Goal: Feedback & Contribution: Submit feedback/report problem

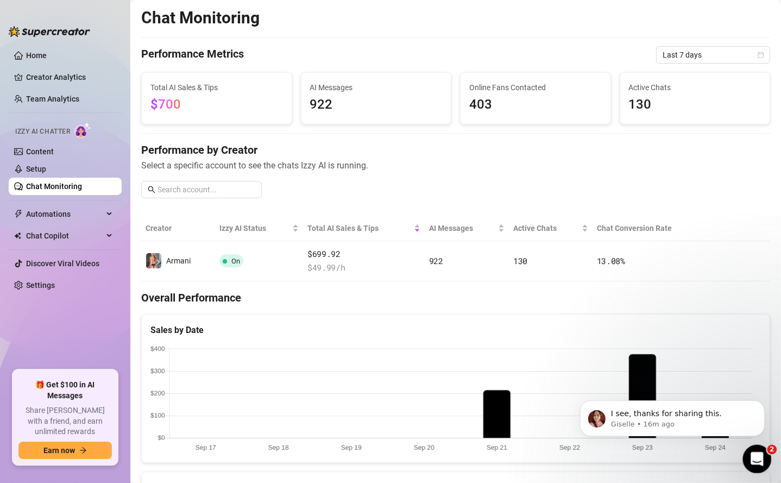
click at [749, 450] on div "Open Intercom Messenger" at bounding box center [756, 458] width 36 height 36
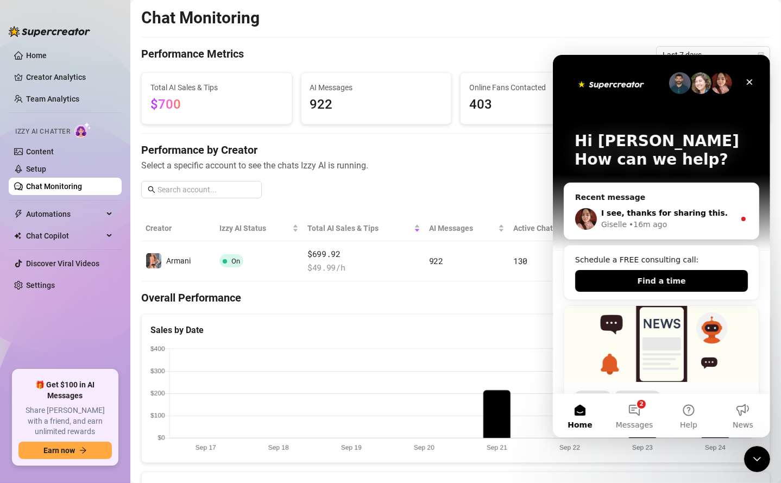
click at [689, 224] on div "Giselle • 16m ago" at bounding box center [668, 223] width 134 height 11
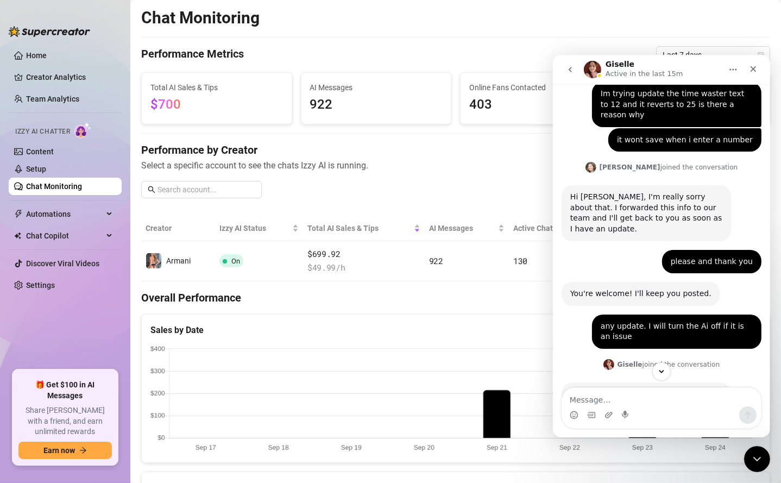
scroll to position [535, 0]
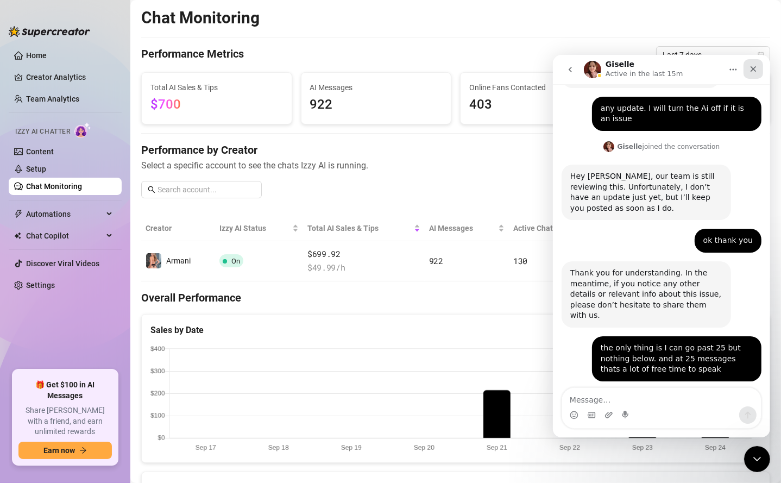
click at [755, 68] on icon "Close" at bounding box center [753, 68] width 9 height 9
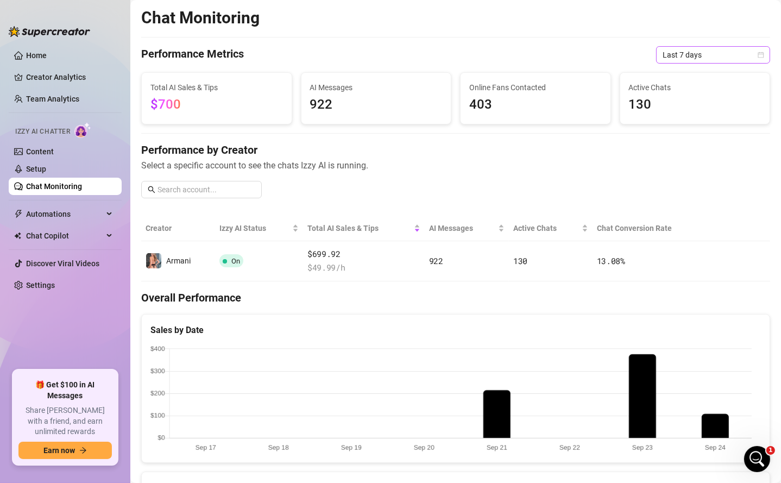
click at [701, 59] on span "Last 7 days" at bounding box center [713, 55] width 101 height 16
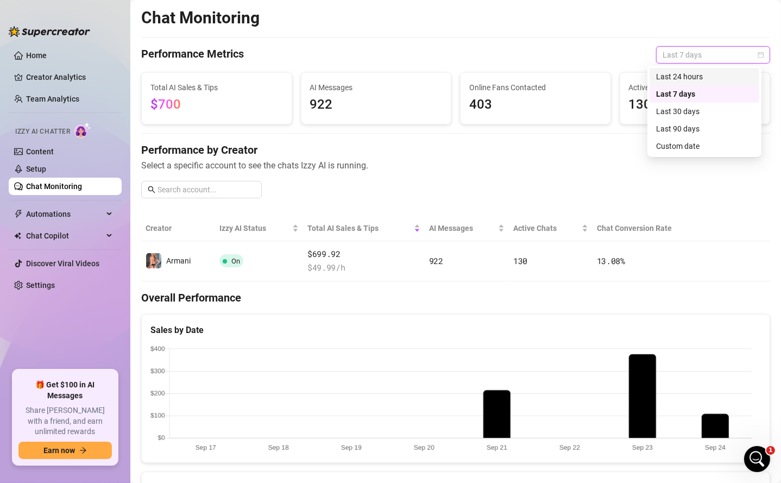
click at [698, 74] on div "Last 24 hours" at bounding box center [704, 77] width 97 height 12
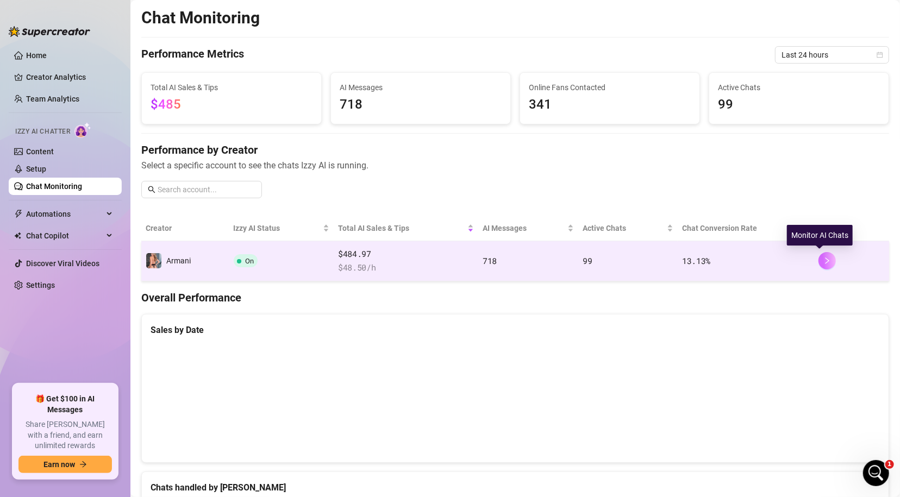
click at [781, 260] on icon "right" at bounding box center [827, 261] width 8 height 8
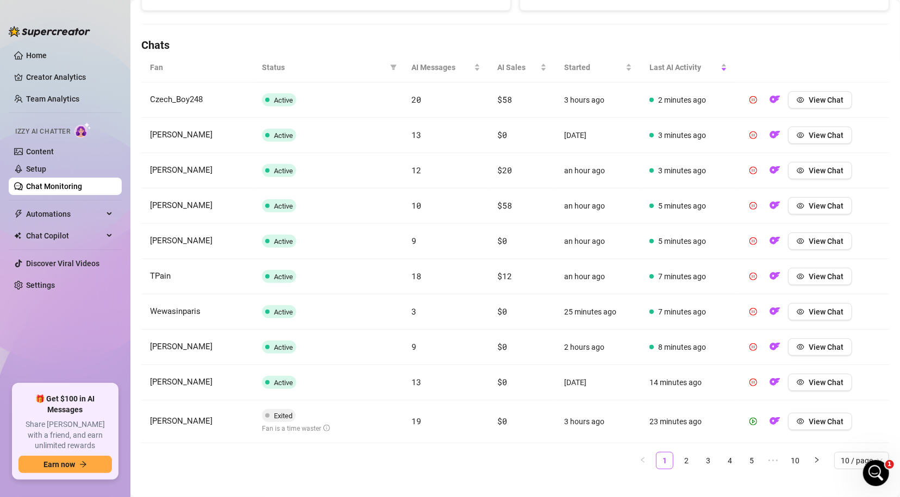
scroll to position [65, 0]
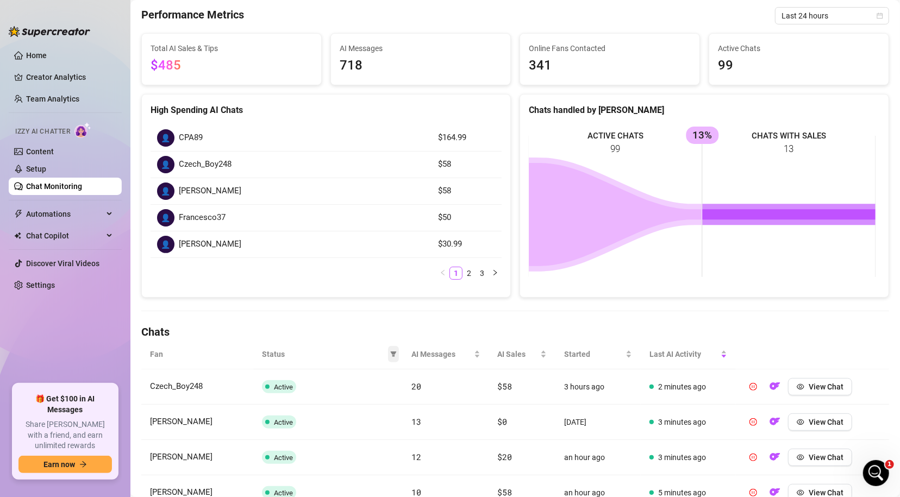
click at [390, 356] on icon "filter" at bounding box center [393, 354] width 7 height 7
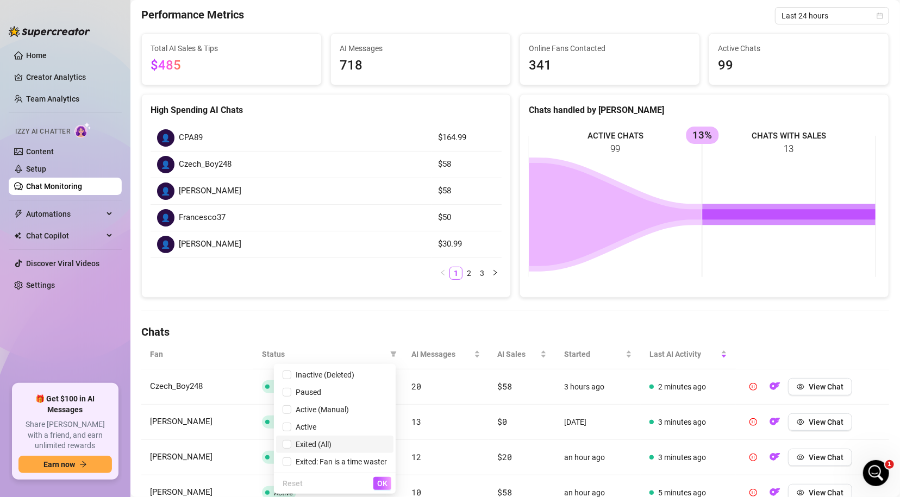
click at [313, 444] on span "Exited (All)" at bounding box center [311, 444] width 40 height 9
checkbox input "true"
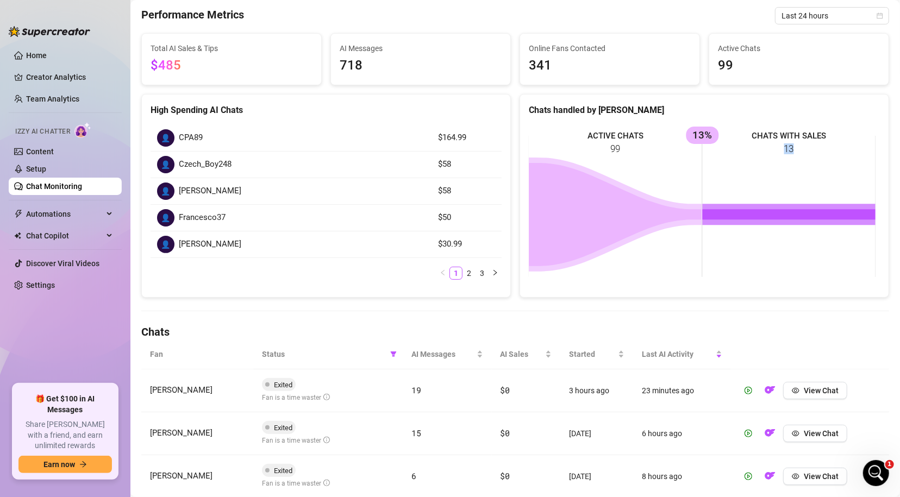
drag, startPoint x: 890, startPoint y: 262, endPoint x: 889, endPoint y: 299, distance: 37.5
click at [781, 301] on main "Chat Monitoring Chat Monitoring for Armani Armani (realarmaniblack) Performance…" at bounding box center [514, 250] width 769 height 631
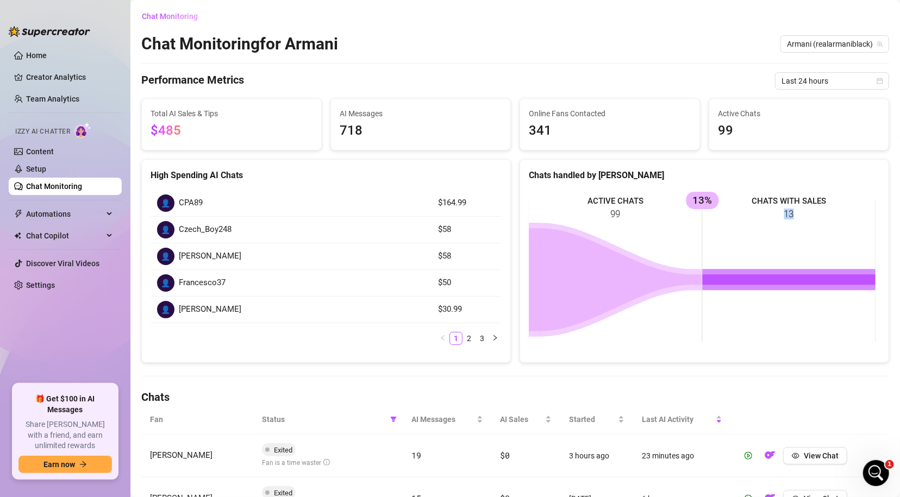
scroll to position [133, 0]
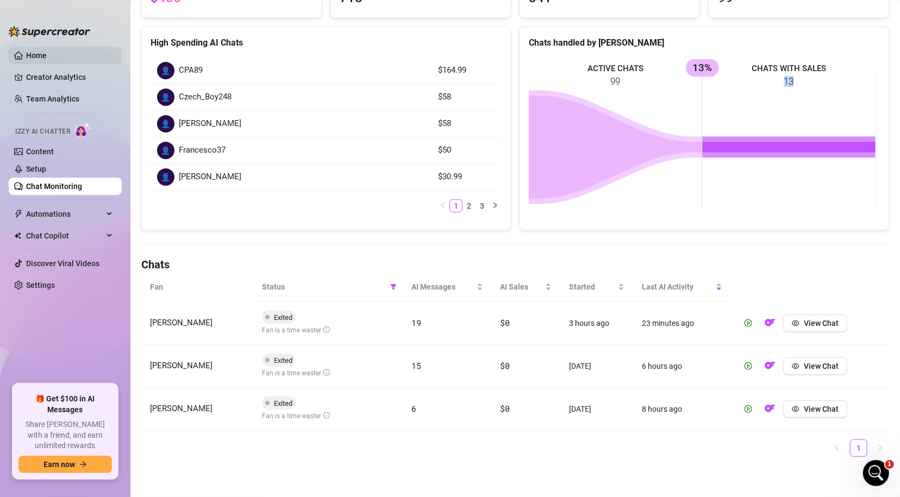
click at [34, 51] on link "Home" at bounding box center [36, 55] width 21 height 9
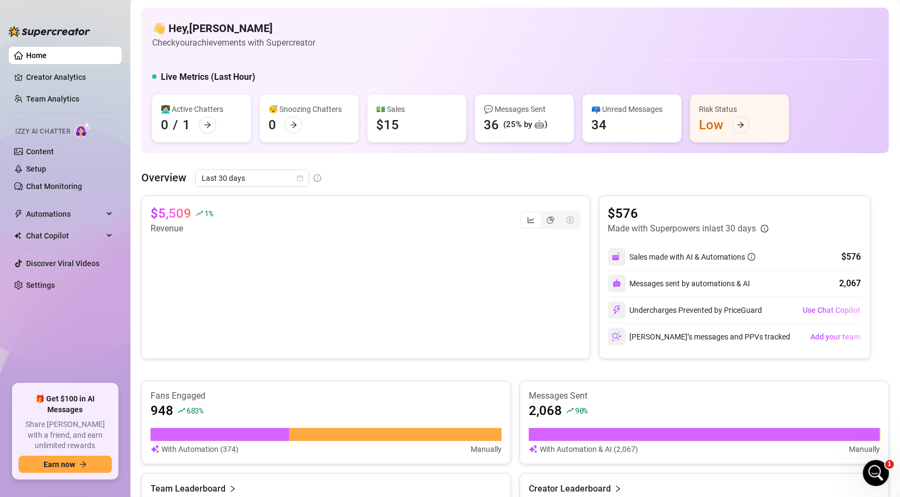
click at [781, 27] on div "👋 Hey, john Check your achievements with Supercreator" at bounding box center [515, 35] width 726 height 29
click at [44, 73] on link "Creator Analytics" at bounding box center [69, 76] width 87 height 17
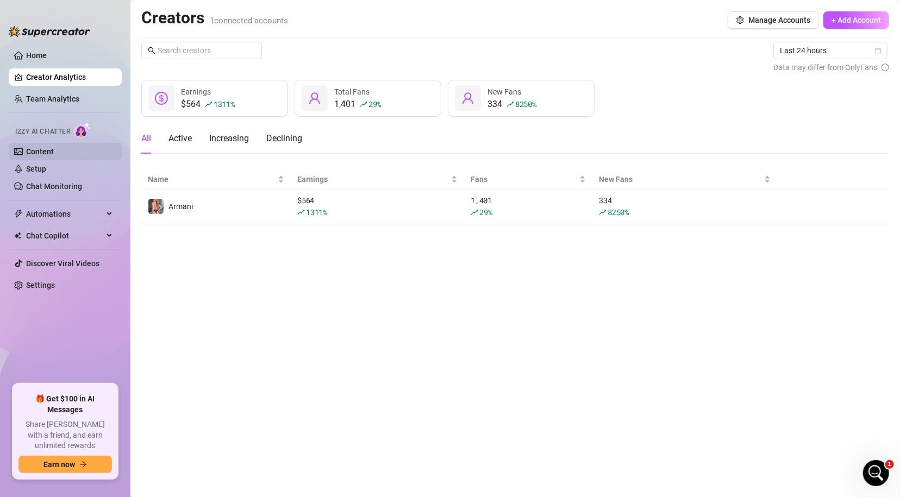
click at [41, 148] on link "Content" at bounding box center [40, 151] width 28 height 9
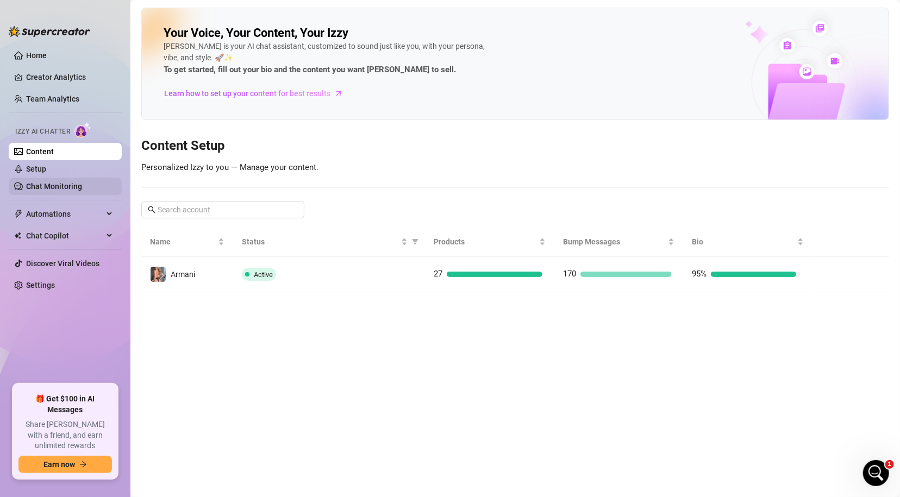
click at [64, 184] on link "Chat Monitoring" at bounding box center [54, 186] width 56 height 9
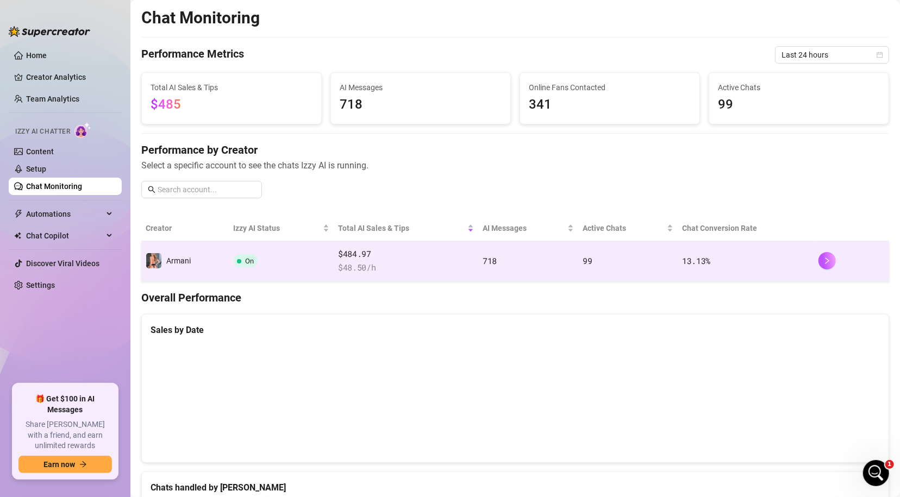
click at [781, 259] on div at bounding box center [851, 260] width 66 height 17
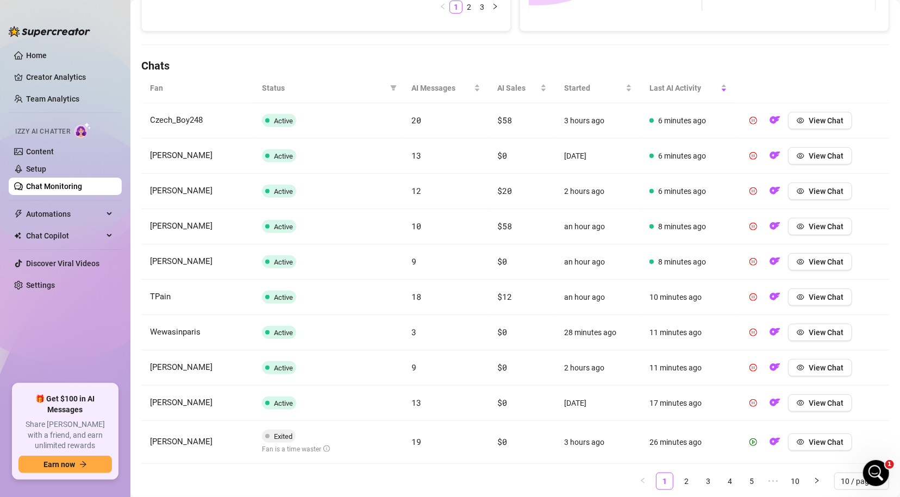
scroll to position [364, 0]
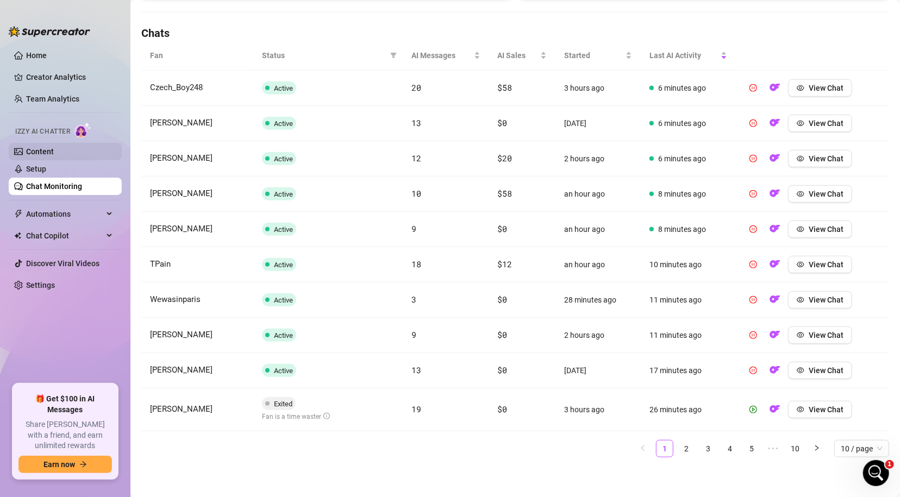
click at [54, 153] on link "Content" at bounding box center [40, 151] width 28 height 9
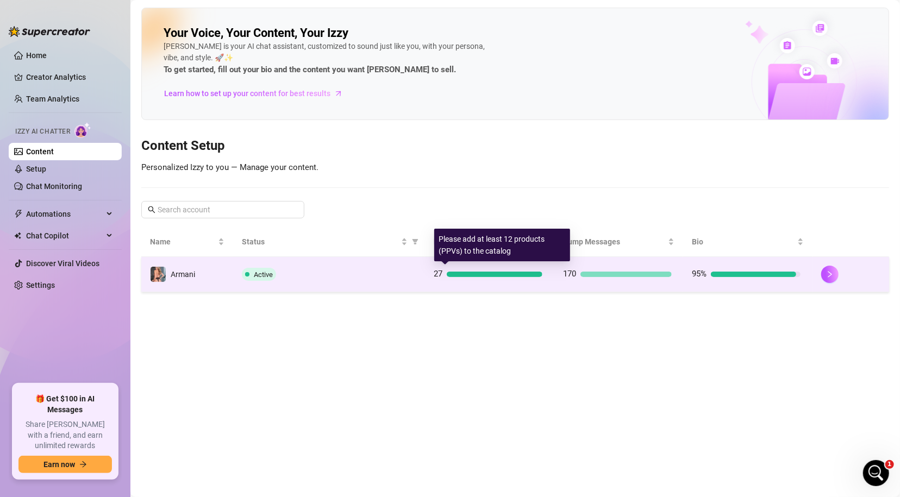
click at [512, 268] on div "27" at bounding box center [488, 274] width 109 height 13
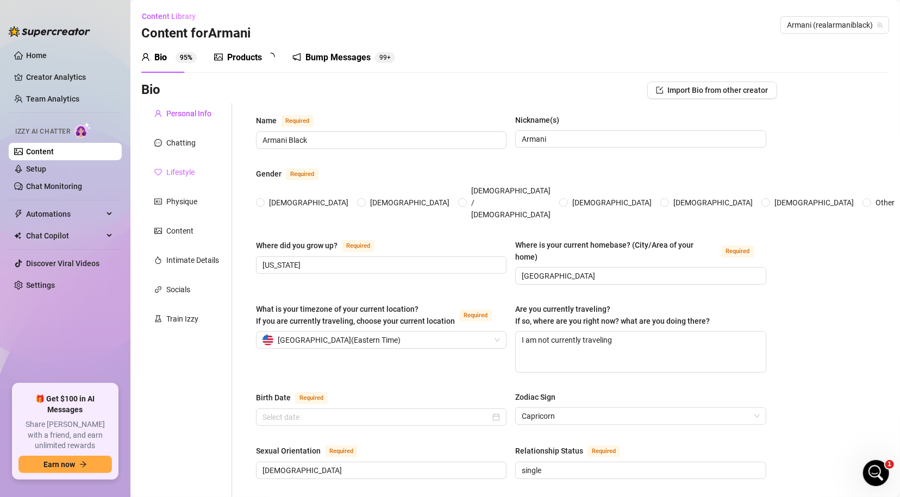
radio input "true"
checkbox input "true"
type input "December 30th, 1990"
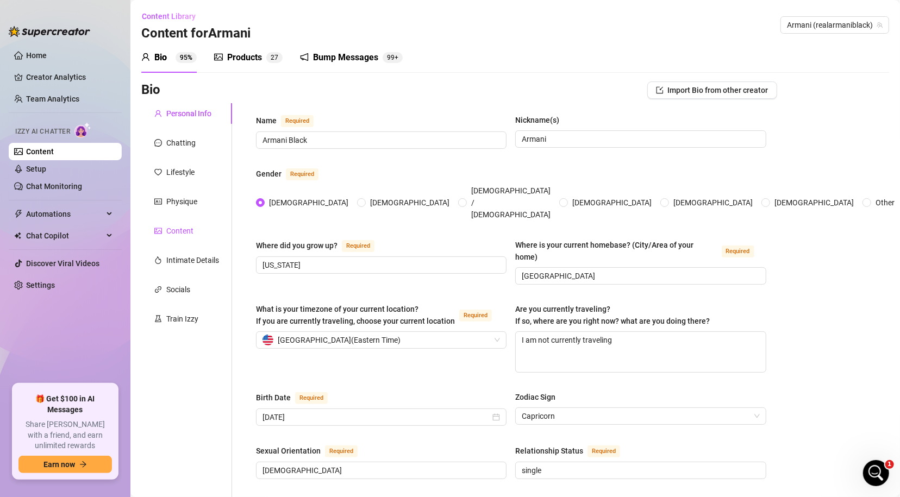
click at [191, 230] on div "Content" at bounding box center [179, 231] width 27 height 12
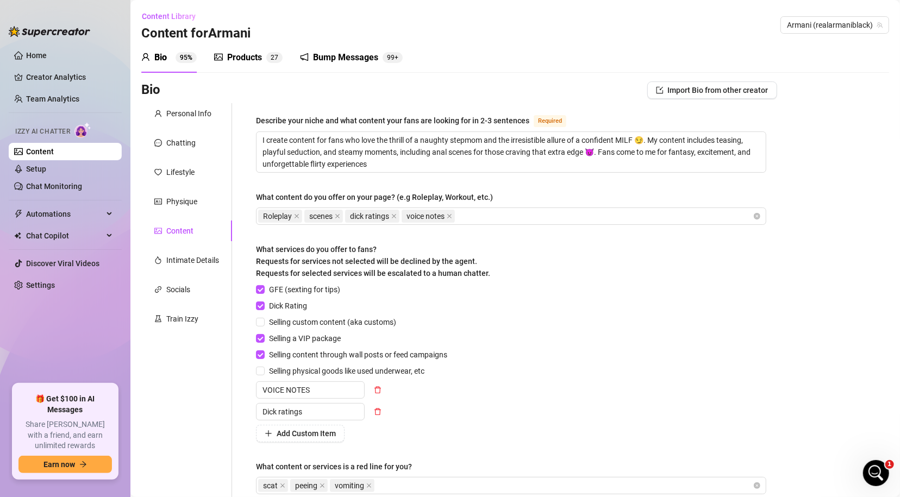
click at [234, 55] on div "Products" at bounding box center [244, 57] width 35 height 13
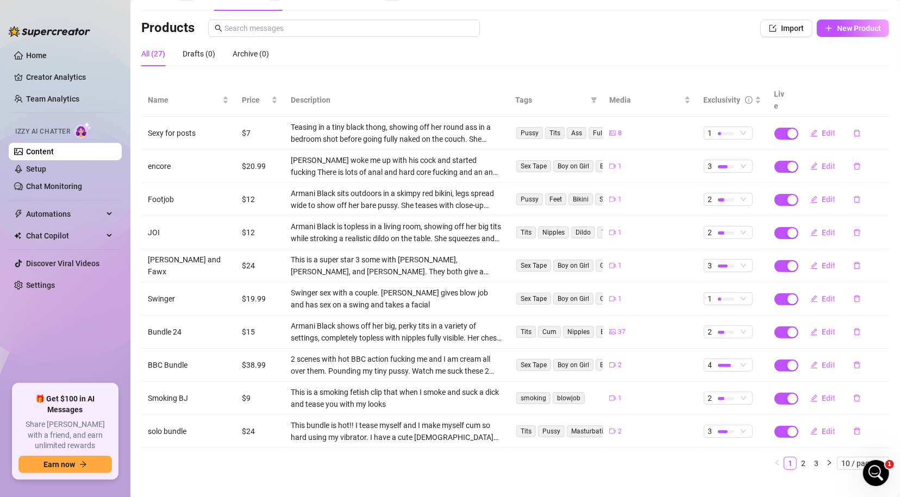
scroll to position [64, 0]
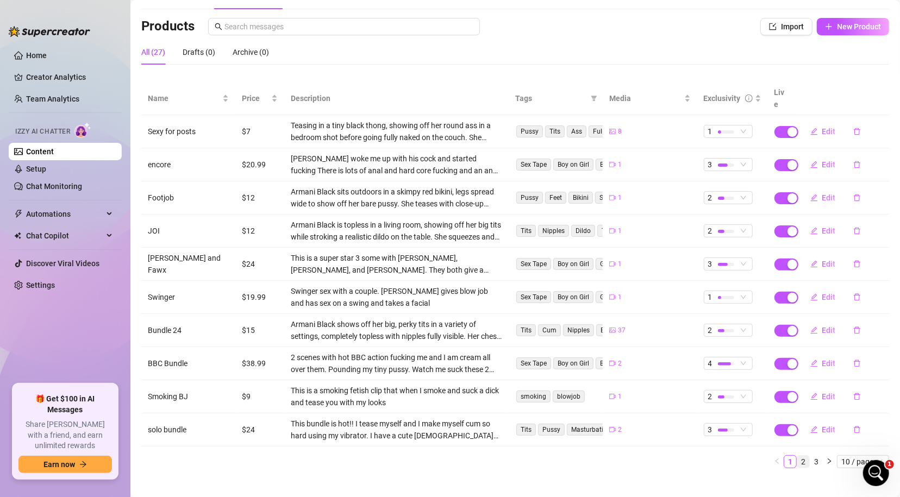
click at [781, 456] on link "2" at bounding box center [803, 462] width 12 height 12
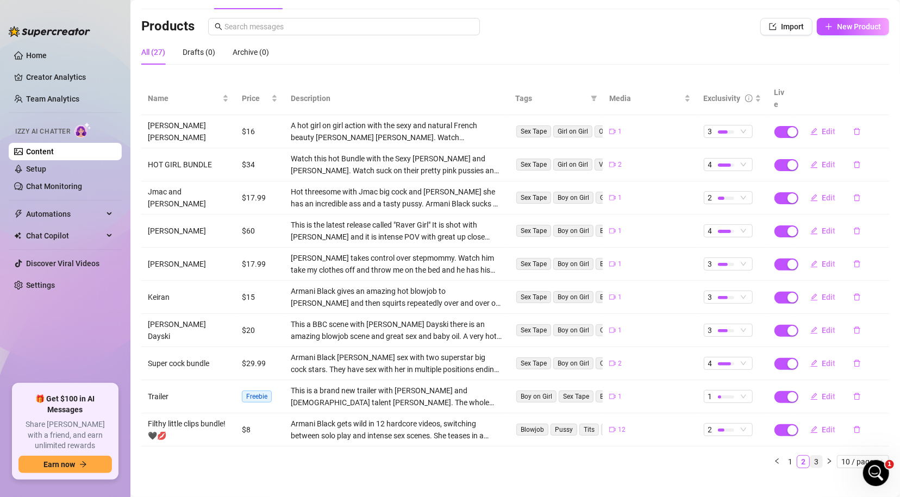
click at [781, 456] on link "3" at bounding box center [816, 462] width 12 height 12
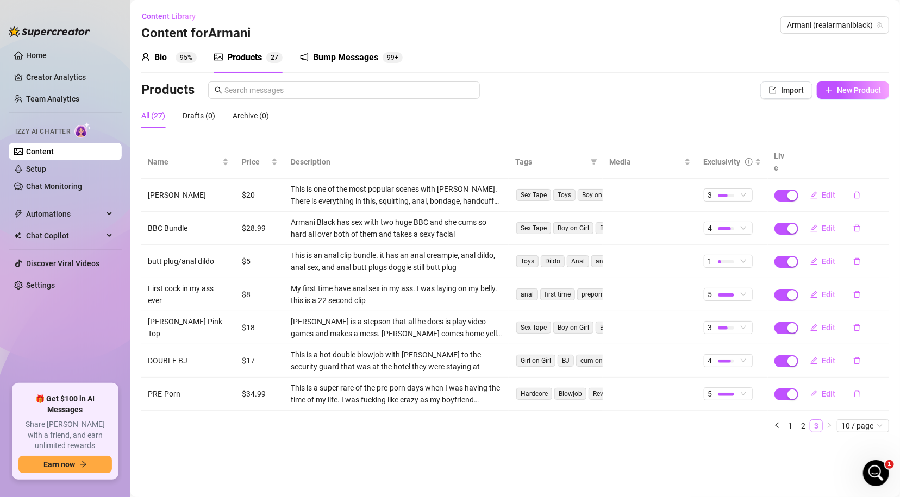
scroll to position [0, 0]
click at [781, 420] on link "2" at bounding box center [803, 426] width 12 height 12
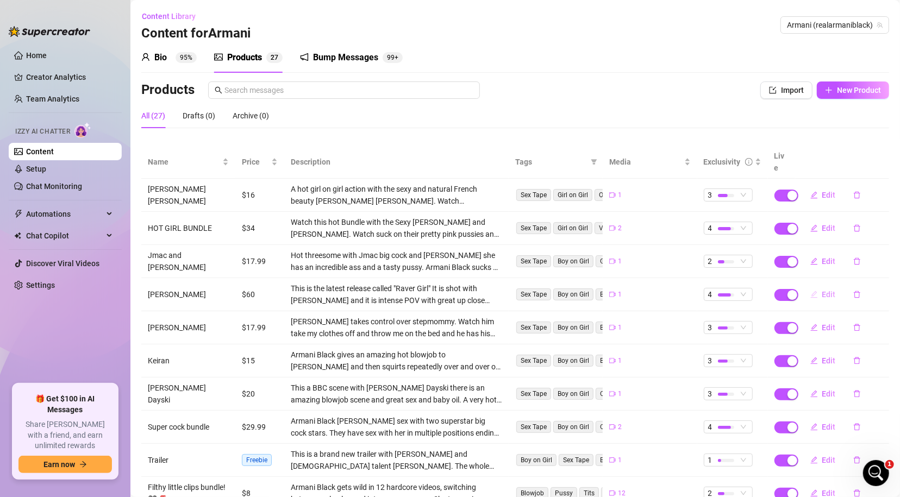
click at [781, 290] on span "Edit" at bounding box center [829, 294] width 14 height 9
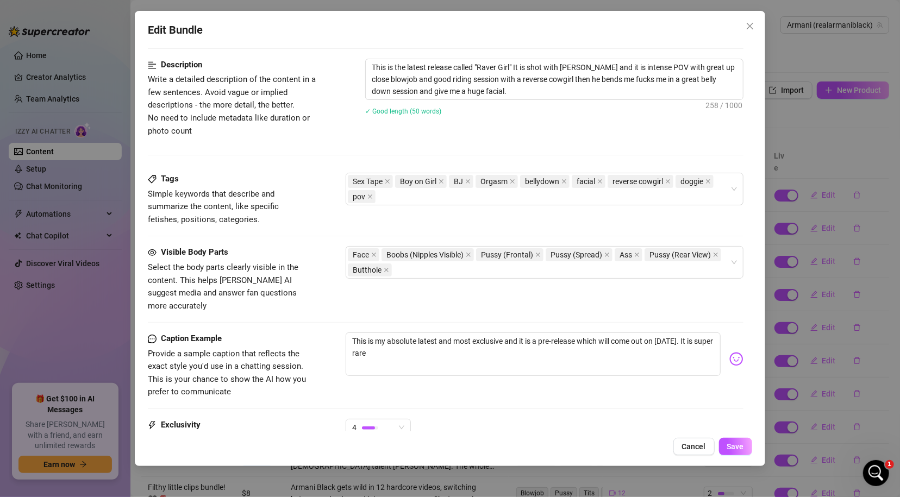
scroll to position [432, 0]
drag, startPoint x: 506, startPoint y: 330, endPoint x: 721, endPoint y: 357, distance: 216.3
click at [721, 357] on div "This is my absolute latest and most exclusive and it is a pre-release which wil…" at bounding box center [544, 357] width 397 height 53
type textarea "This is my absolute latest and most exclusive s"
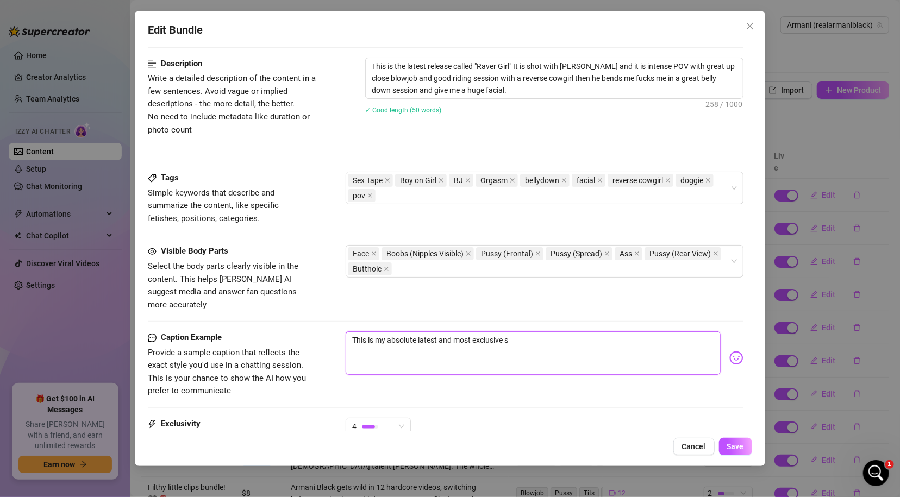
type textarea "This is my absolute latest and most exclusive sc"
type textarea "This is my absolute latest and most exclusive sce"
type textarea "This is my absolute latest and most exclusive scen"
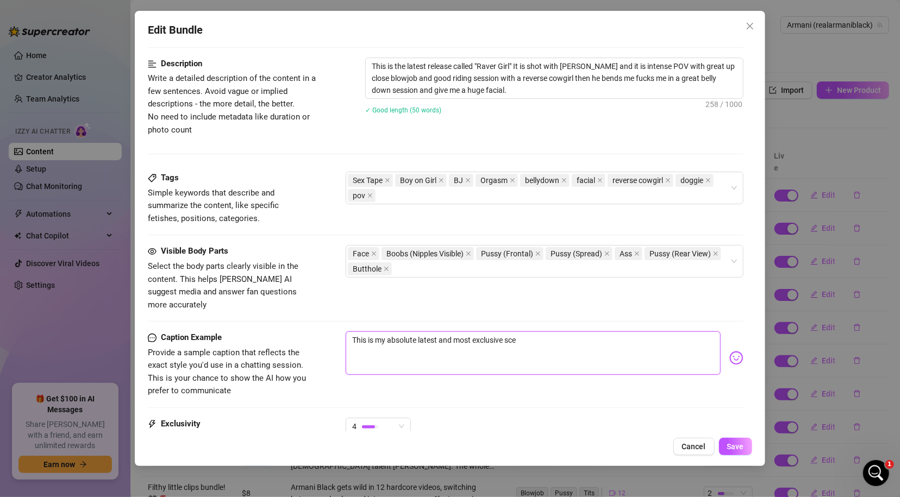
type textarea "This is my absolute latest and most exclusive scen"
type textarea "This is my absolute latest and most exclusive scene"
type textarea "This is my absolute latest and most exclusive scene."
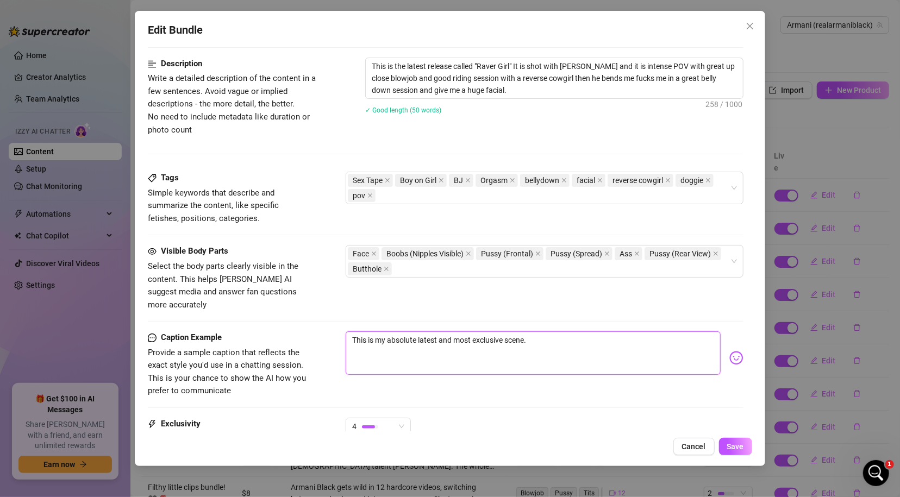
type textarea "This is my absolute latest and most exclusive scene."
type textarea "This is my absolute latest and most exclusive scene. I"
type textarea "This is my absolute latest and most exclusive scene. It"
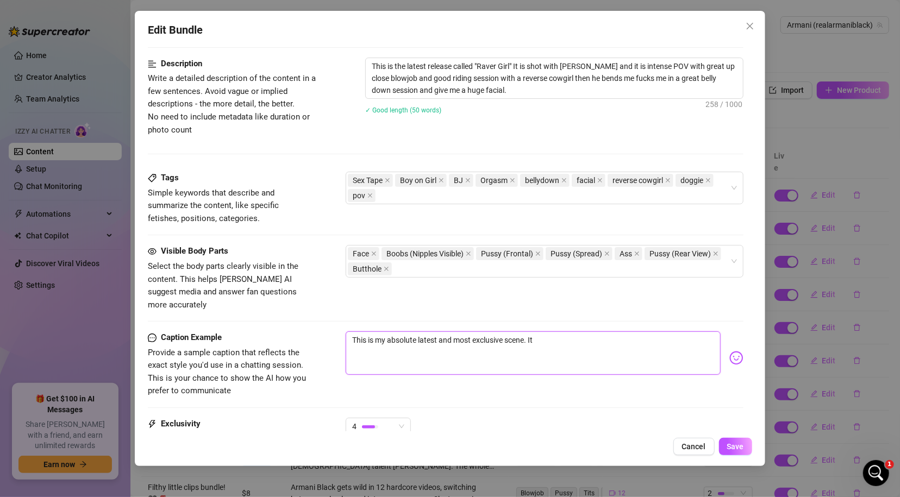
type textarea "This is my absolute latest and most exclusive scene. It"
type textarea "This is my absolute latest and most exclusive scene. It i"
type textarea "This is my absolute latest and most exclusive scene. It is"
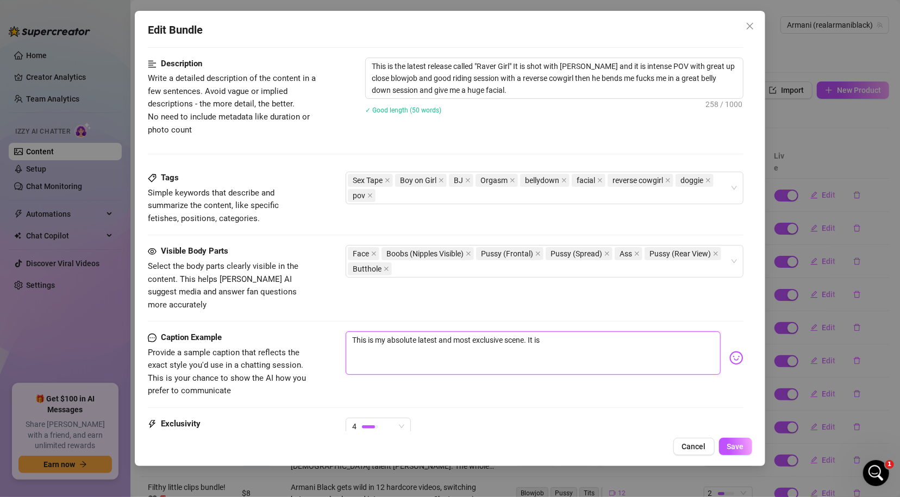
type textarea "This is my absolute latest and most exclusive scene. It is"
type textarea "This is my absolute latest and most exclusive scene. It is j"
type textarea "This is my absolute latest and most exclusive scene. It is ju"
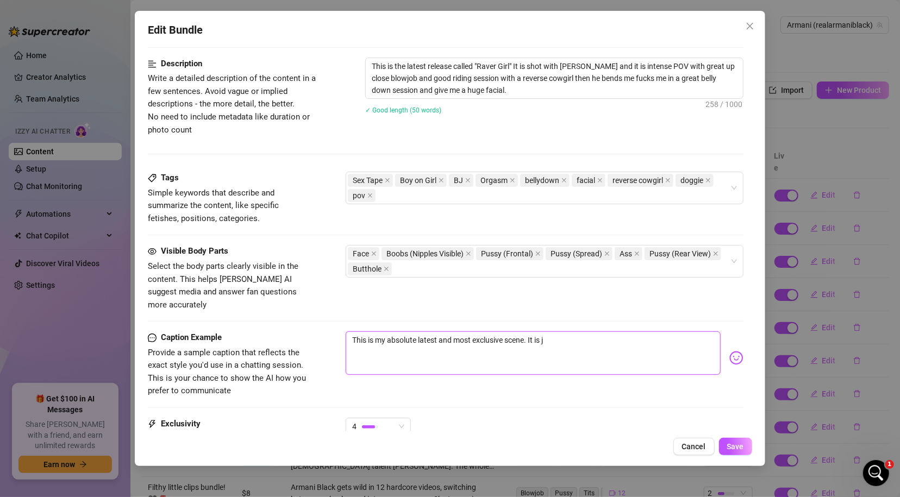
type textarea "This is my absolute latest and most exclusive scene. It is ju"
type textarea "This is my absolute latest and most exclusive scene. It is jus"
type textarea "This is my absolute latest and most exclusive scene. It is just"
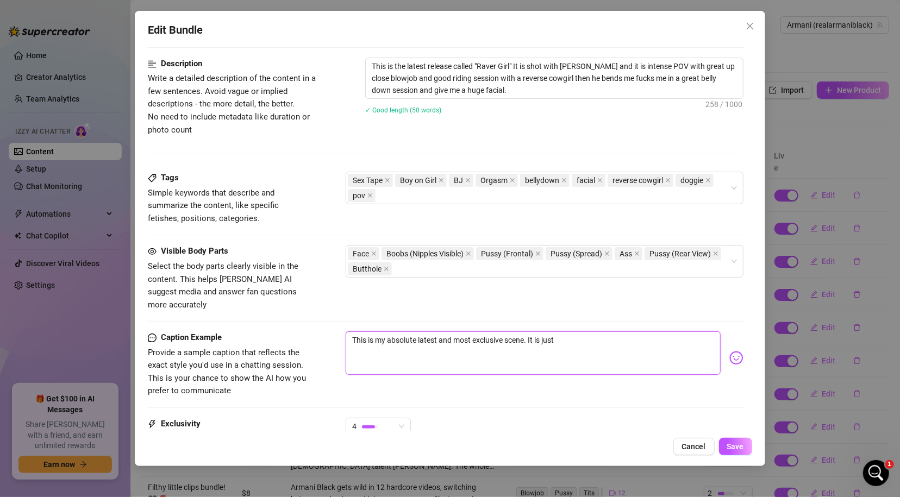
type textarea "This is my absolute latest and most exclusive scene. It is just"
type textarea "This is my absolute latest and most exclusive scene. It is just r"
type textarea "This is my absolute latest and most exclusive scene. It is just re"
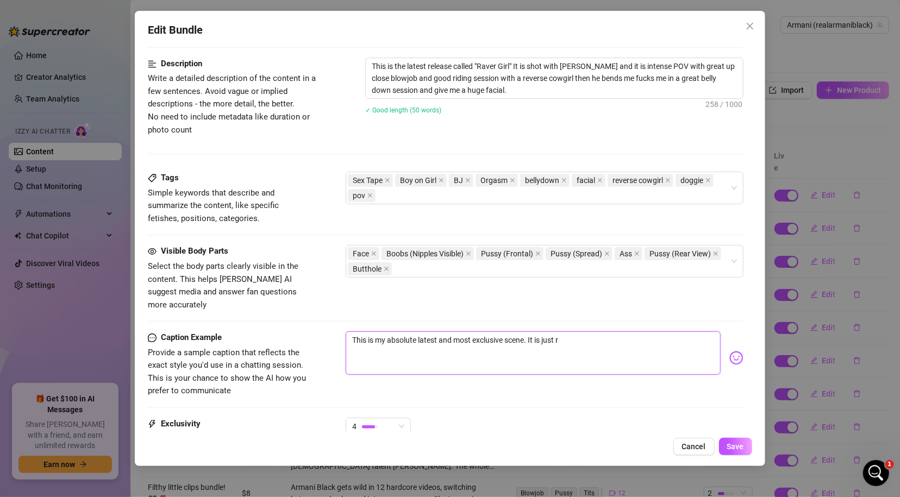
type textarea "This is my absolute latest and most exclusive scene. It is just re"
type textarea "This is my absolute latest and most exclusive scene. It is just rel"
type textarea "This is my absolute latest and most exclusive scene. It is just rele"
type textarea "This is my absolute latest and most exclusive scene. It is just relea"
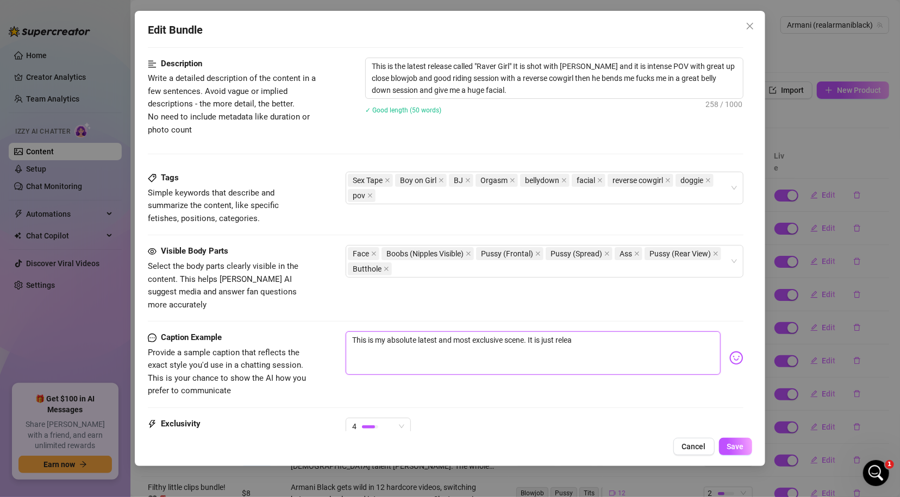
type textarea "This is my absolute latest and most exclusive scene. It is just releas"
type textarea "This is my absolute latest and most exclusive scene. It is just release"
type textarea "This is my absolute latest and most exclusive scene. It is just released"
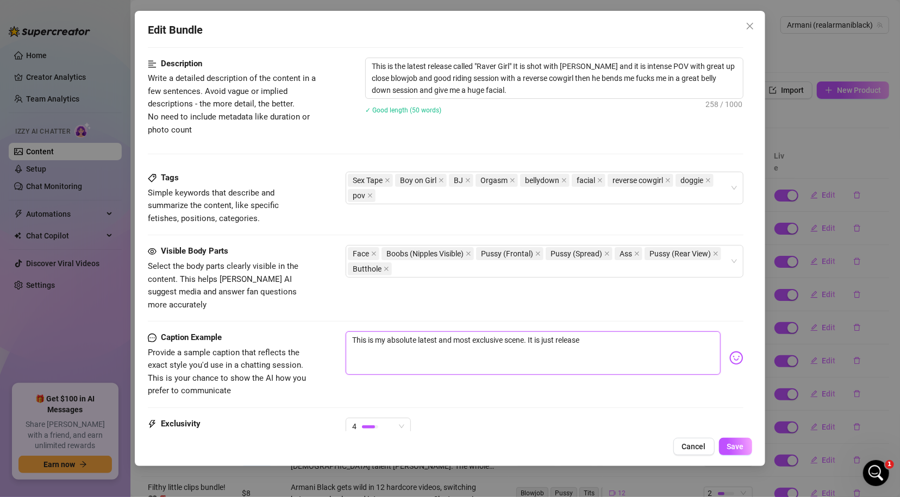
type textarea "This is my absolute latest and most exclusive scene. It is just released"
type textarea "This is my absolute latest and most exclusive scene. It is just released t"
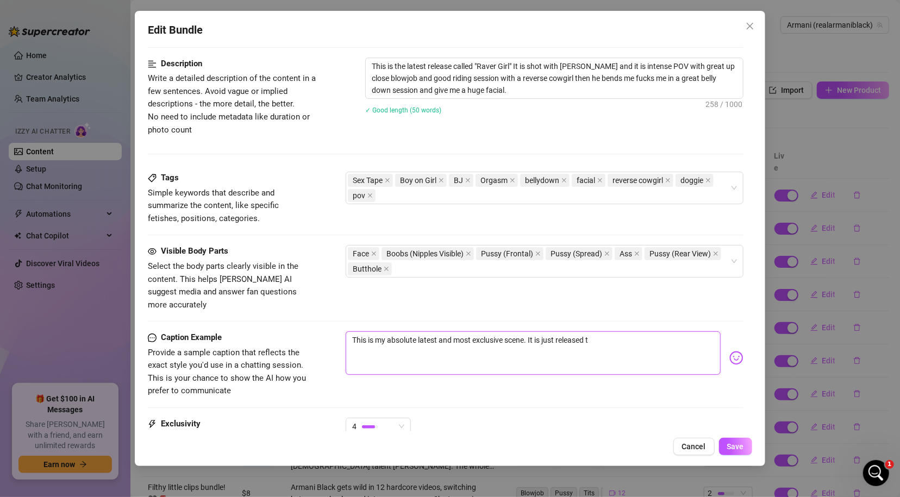
type textarea "This is my absolute latest and most exclusive scene. It is just released to"
type textarea "This is my absolute latest and most exclusive scene. It is just released to d"
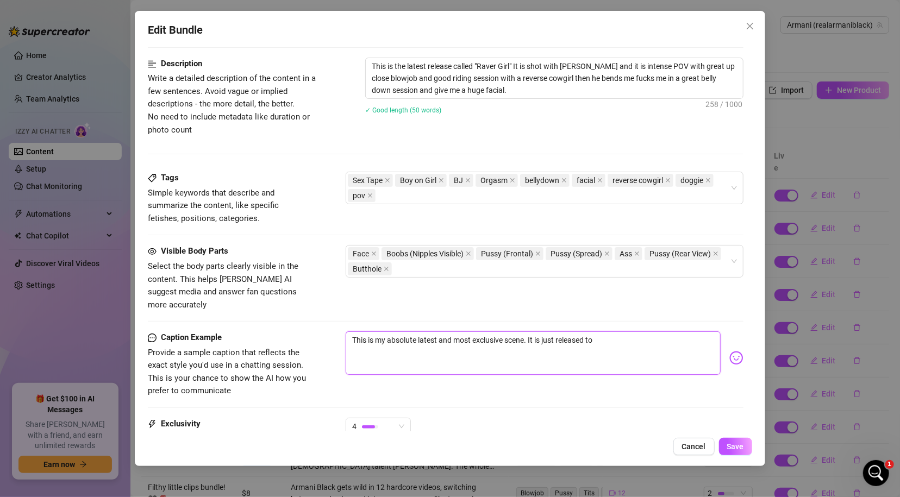
type textarea "This is my absolute latest and most exclusive scene. It is just released to d"
type textarea "This is my absolute latest and most exclusive scene. It is just released to da"
type textarea "This is my absolute latest and most exclusive scene. It is just released to day"
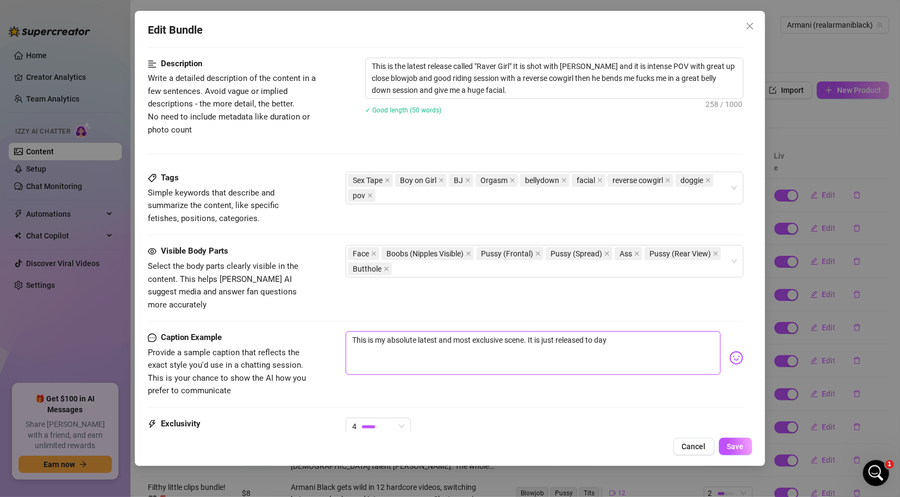
type textarea "This is my absolute latest and most exclusive scene. It is just released to day"
type textarea "This is my absolute latest and most exclusive scene. It is just released to day…"
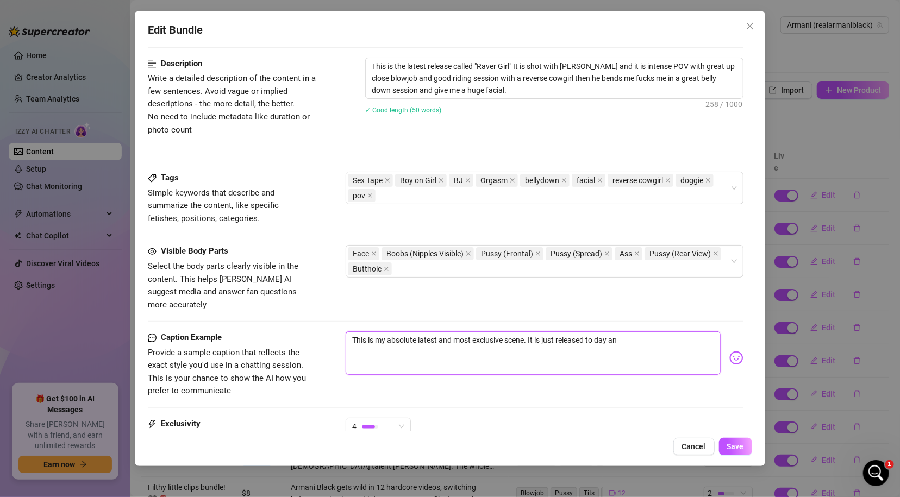
type textarea "This is my absolute latest and most exclusive scene. It is just released to day…"
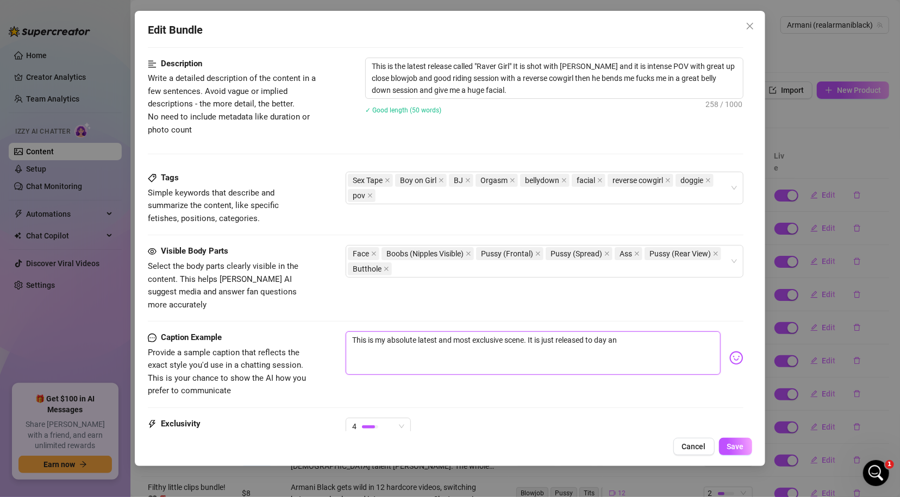
type textarea "This is my absolute latest and most exclusive scene. It is just released to day…"
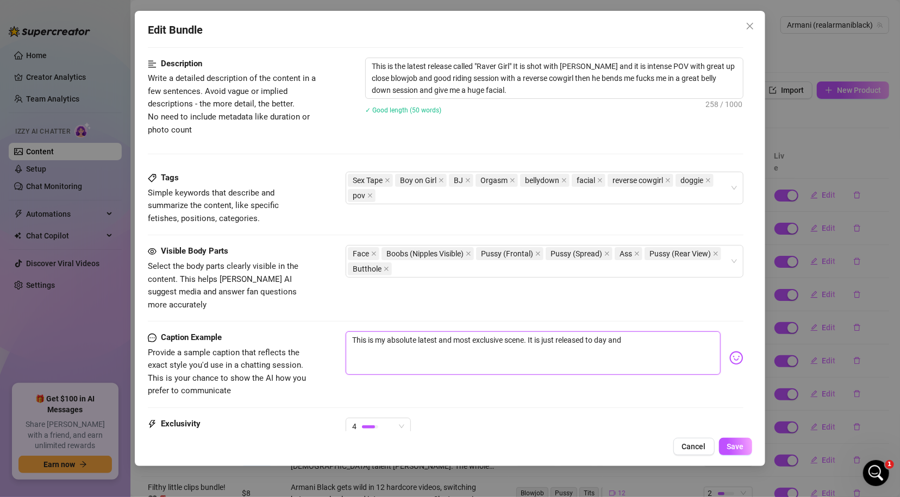
type textarea "This is my absolute latest and most exclusive scene. It is just released to day…"
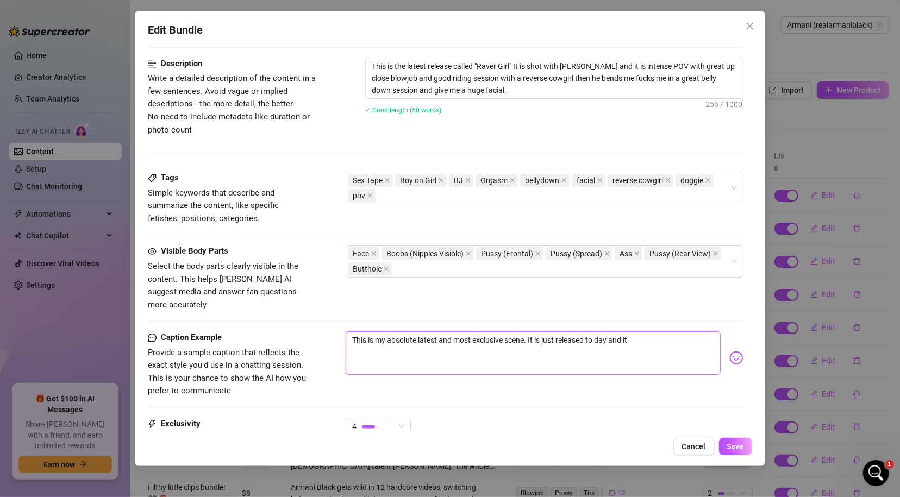
type textarea "This is my absolute latest and most exclusive scene. It is just released to day…"
type textarea "This is my absolute latest and most exclusive scene. It is just released to day"
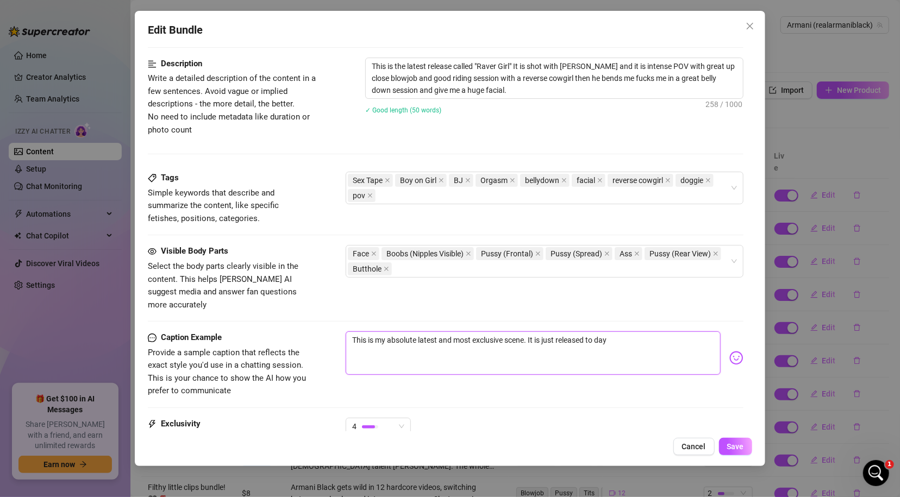
type textarea "This is my absolute latest and most exclusive scene. It is just released to da"
type textarea "This is my absolute latest and most exclusive scene. It is just released to d"
type textarea "This is my absolute latest and most exclusive scene. It is just released to"
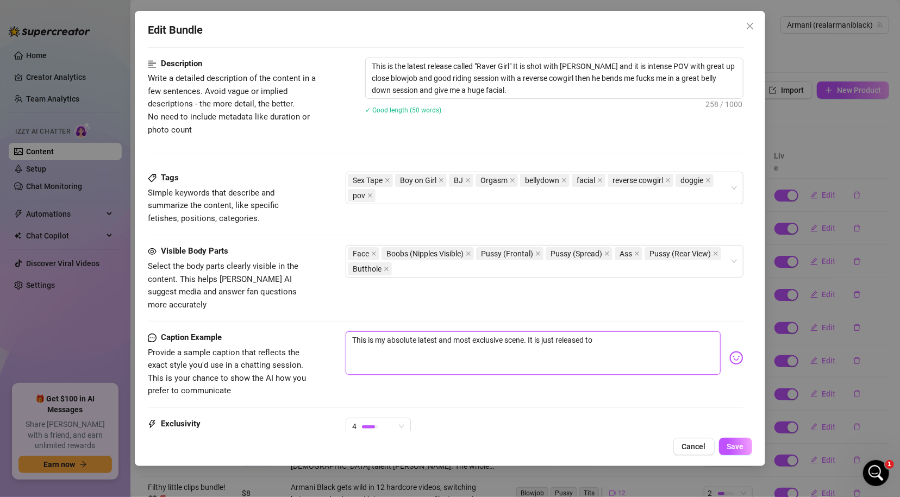
type textarea "This is my absolute latest and most exclusive scene. It is just released to"
type textarea "This is my absolute latest and most exclusive scene. It is just released t"
type textarea "This is my absolute latest and most exclusive scene. It is just released"
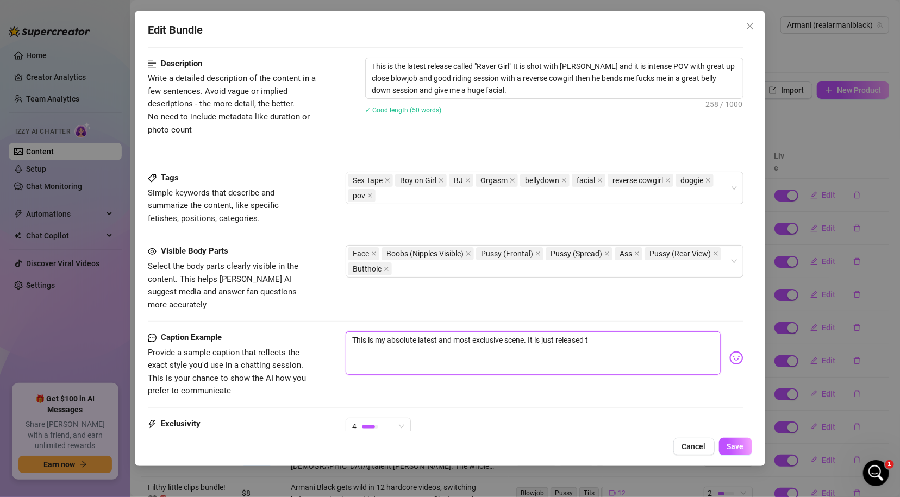
type textarea "This is my absolute latest and most exclusive scene. It is just released"
type textarea "This is my absolute latest and most exclusive scene. It is just released a"
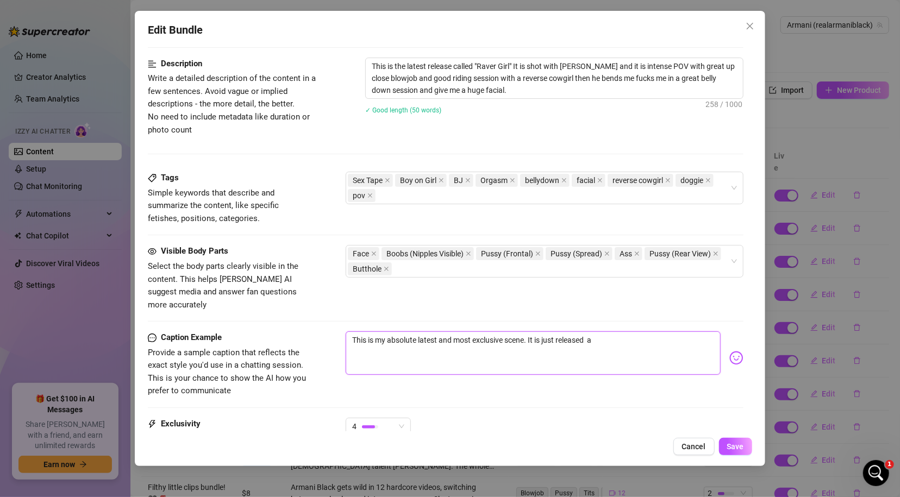
type textarea "This is my absolute latest and most exclusive scene. It is just released an"
type textarea "This is my absolute latest and most exclusive scene. It is just released and"
type textarea "This is my absolute latest and most exclusive scene. It is just released and i"
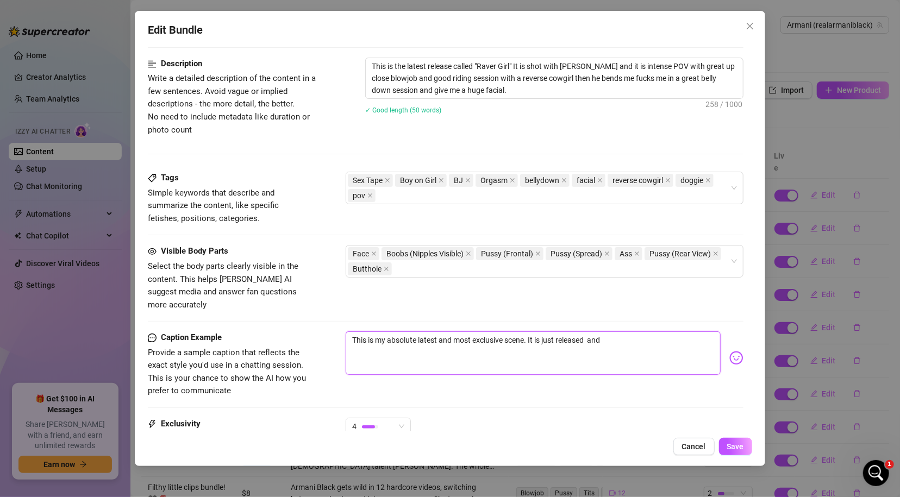
type textarea "This is my absolute latest and most exclusive scene. It is just released and i"
type textarea "This is my absolute latest and most exclusive scene. It is just released and it"
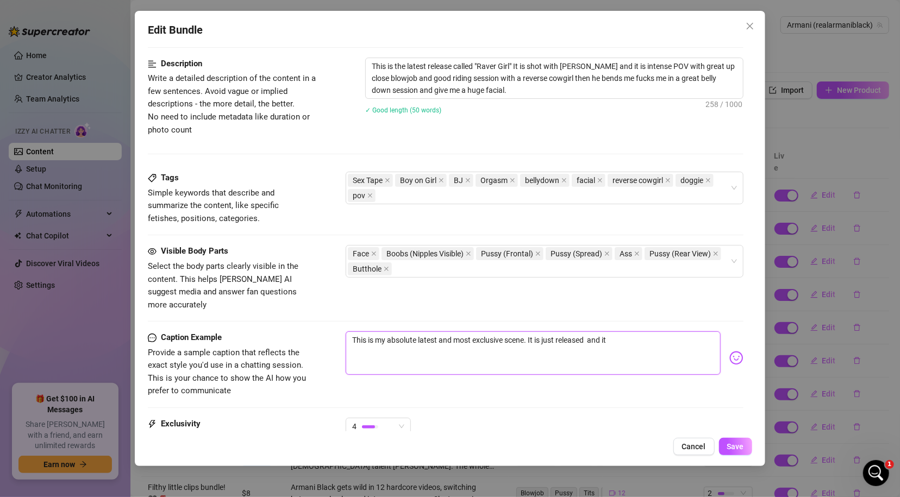
type textarea "This is my absolute latest and most exclusive scene. It is just released and it…"
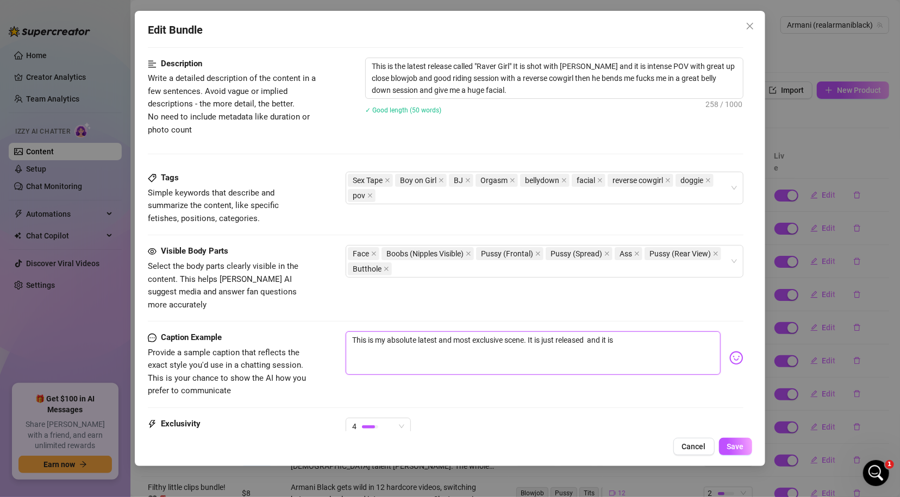
type textarea "This is my absolute latest and most exclusive scene. It is just released and it…"
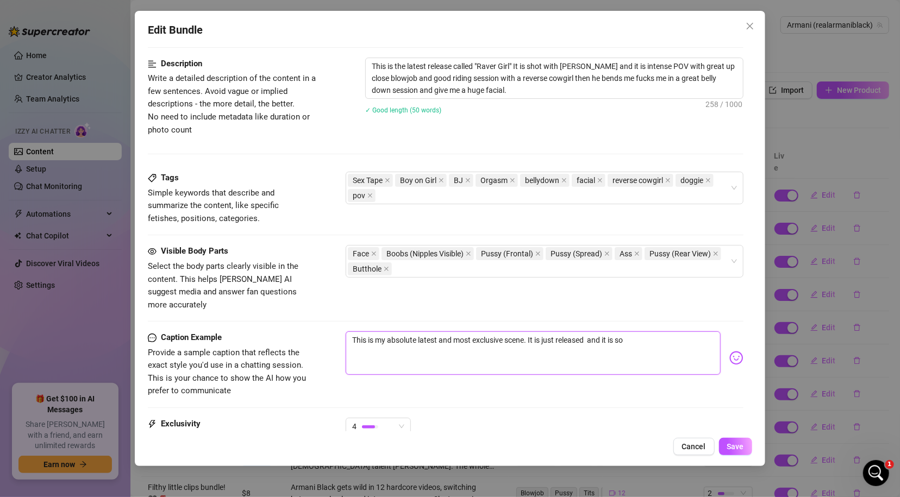
type textarea "This is my absolute latest and most exclusive scene. It is just released and it…"
click at [729, 351] on img at bounding box center [736, 358] width 14 height 14
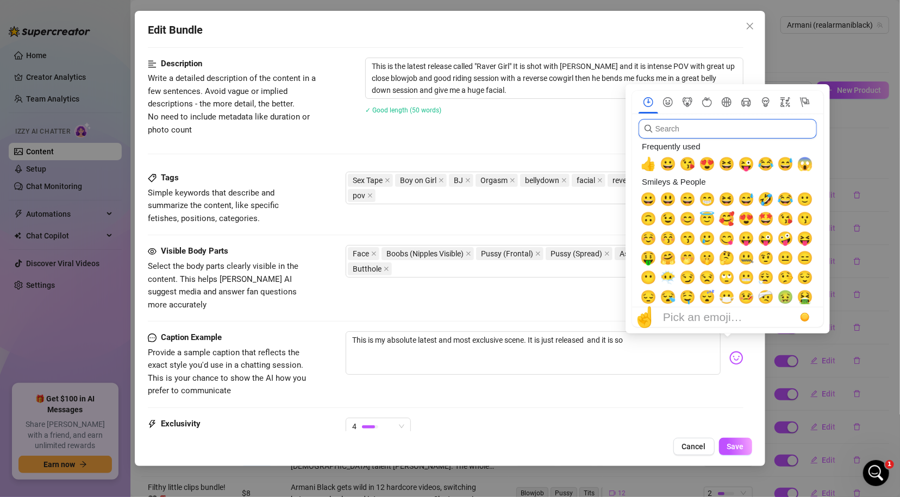
click at [679, 128] on input "search" at bounding box center [727, 129] width 178 height 20
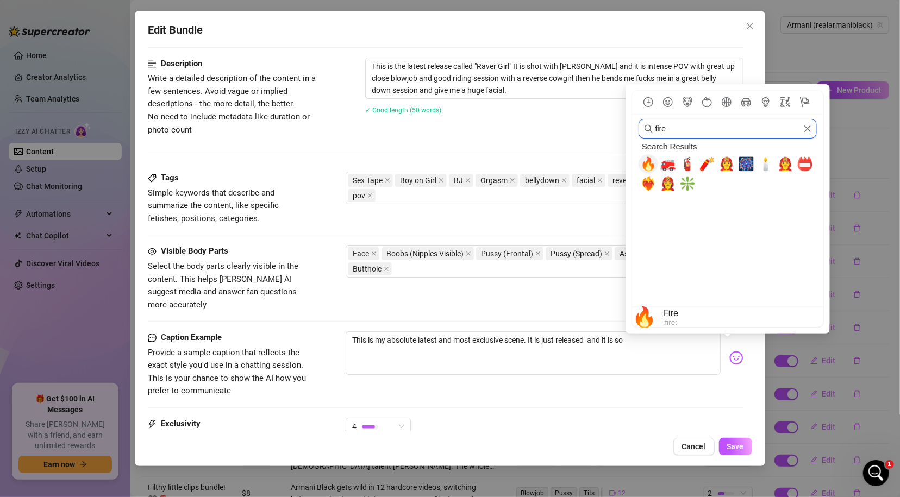
type input "fire"
click at [646, 161] on span "🔥" at bounding box center [648, 163] width 16 height 15
type textarea "This is my absolute latest and most exclusive scene. It is just released and it…"
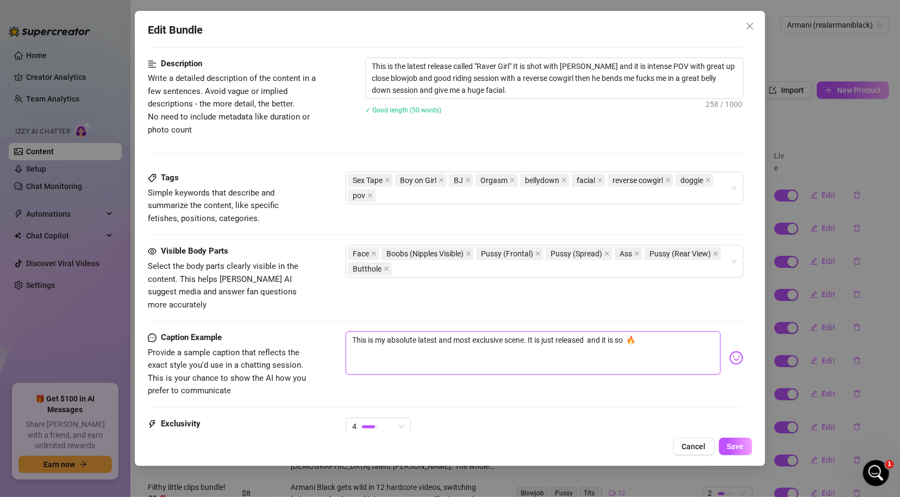
type textarea "This is my absolute latest and most exclusive scene. It is just released and it…"
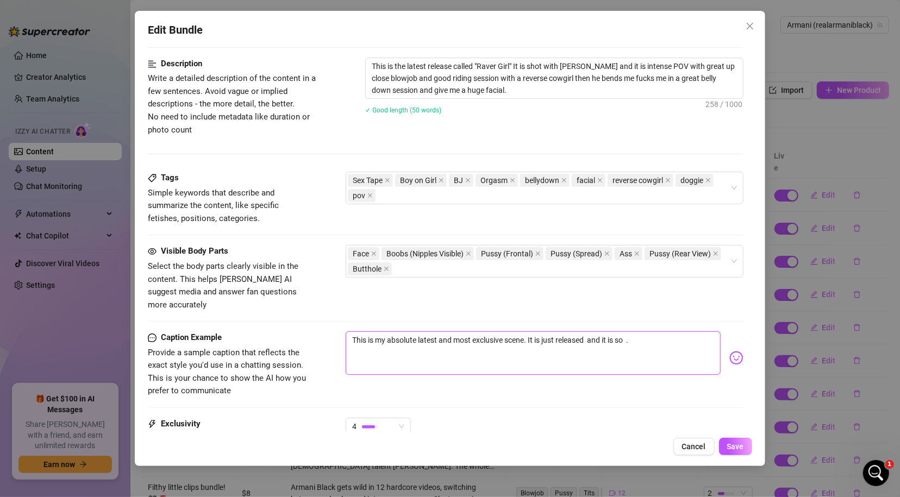
type textarea "This is my absolute latest and most exclusive scene. It is just released and it…"
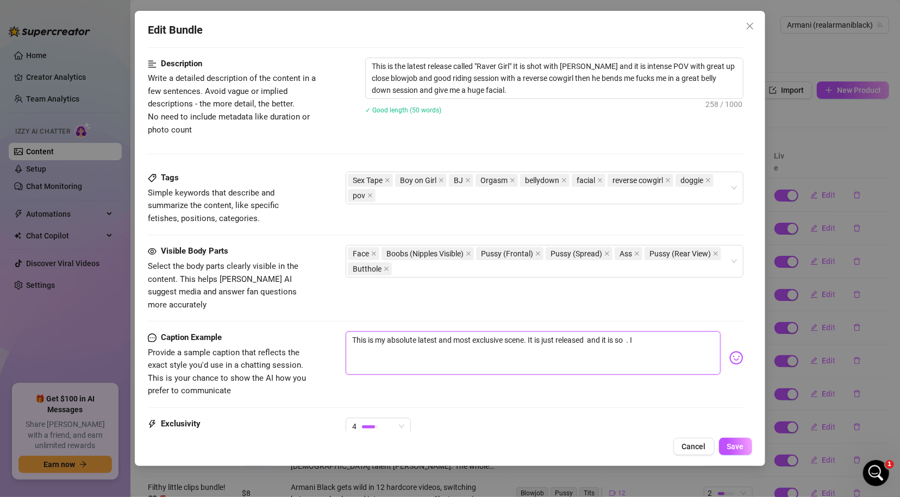
type textarea "This is my absolute latest and most exclusive scene. It is just released and it…"
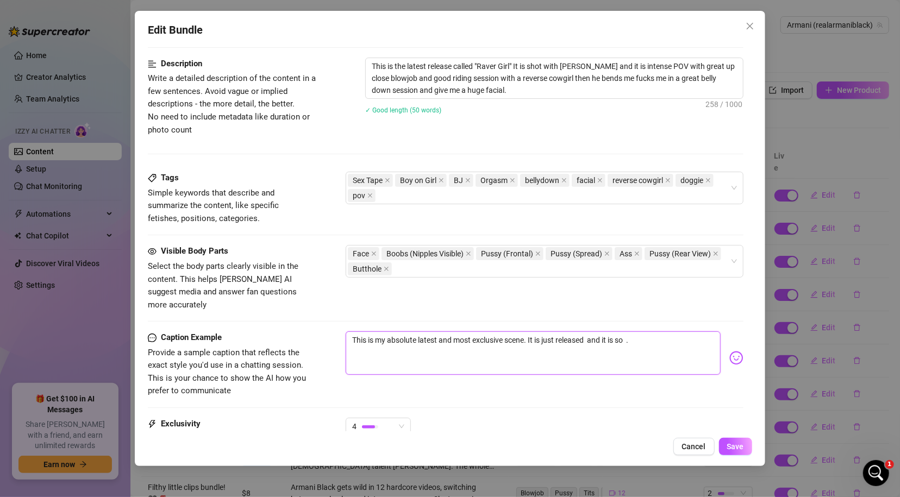
type textarea "This is my absolute latest and most exclusive scene. It is just released and it…"
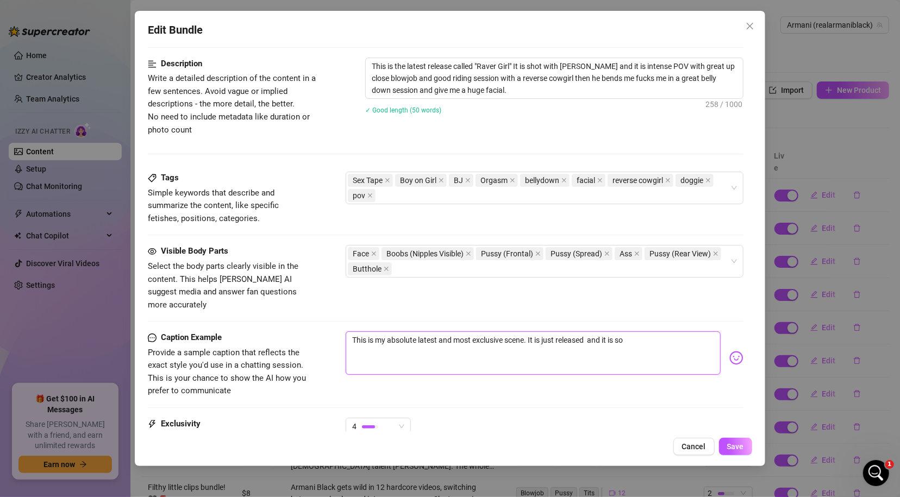
type textarea "This is my absolute latest and most exclusive scene. It is just released and it…"
click at [729, 351] on img at bounding box center [736, 358] width 14 height 14
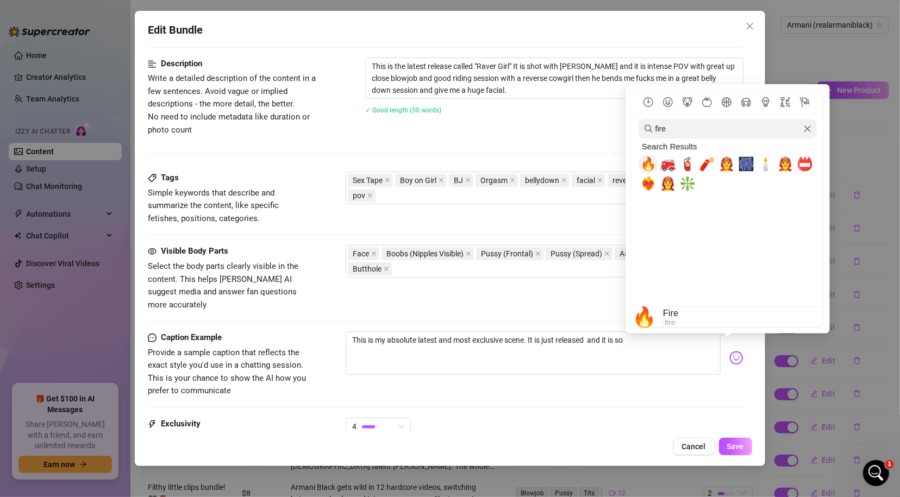
click at [648, 163] on span "🔥" at bounding box center [648, 163] width 16 height 15
type textarea "This is my absolute latest and most exclusive scene. It is just released and it…"
click at [650, 163] on span "🔥" at bounding box center [648, 163] width 16 height 15
type textarea "This is my absolute latest and most exclusive scene. It is just released and it…"
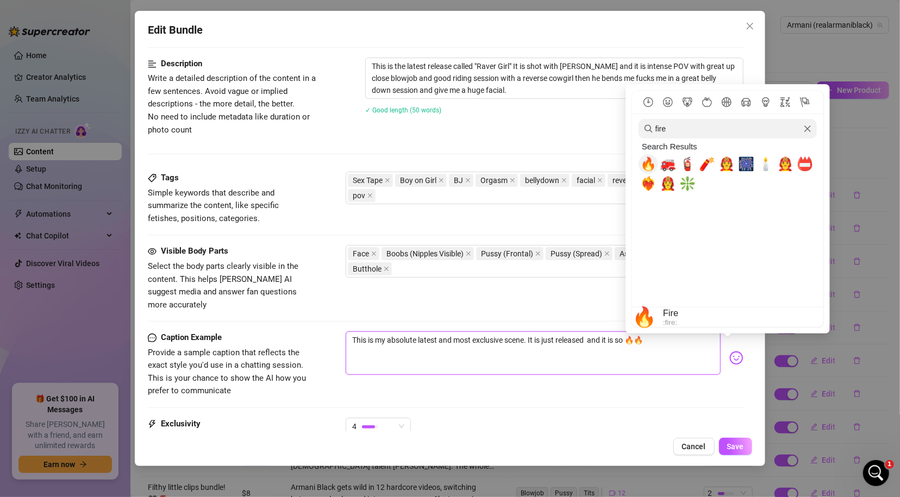
type textarea "This is my absolute latest and most exclusive scene. It is just released and it…"
click at [648, 159] on span "🔥" at bounding box center [648, 163] width 16 height 15
type textarea "This is my absolute latest and most exclusive scene. It is just released and it…"
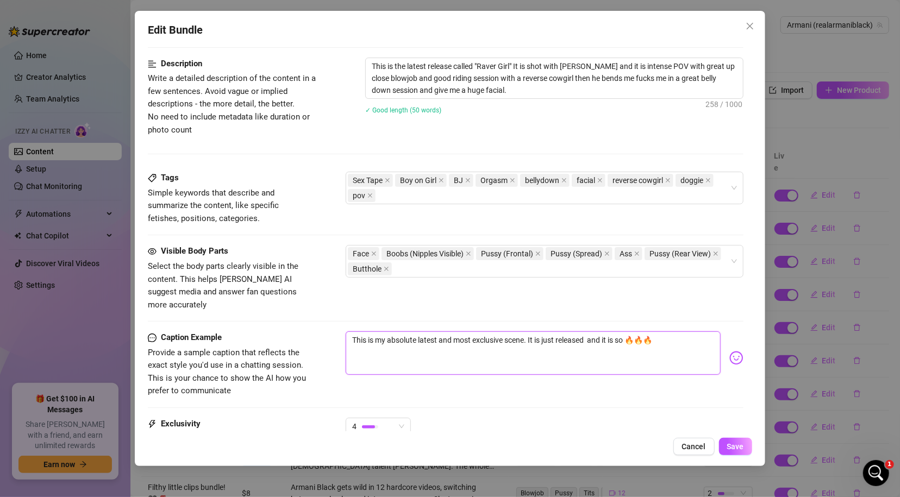
type textarea "This is my absolute latest and most exclusive scene. It is just released and it…"
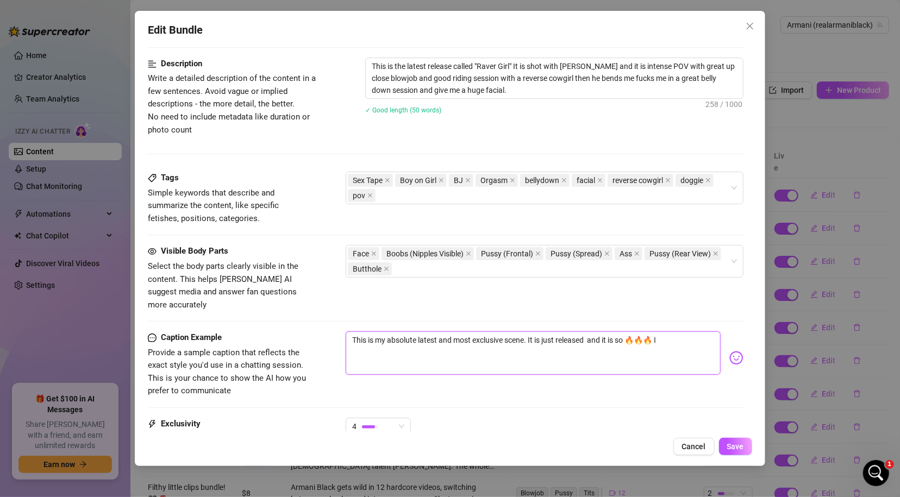
type textarea "This is my absolute latest and most exclusive scene. It is just released and it…"
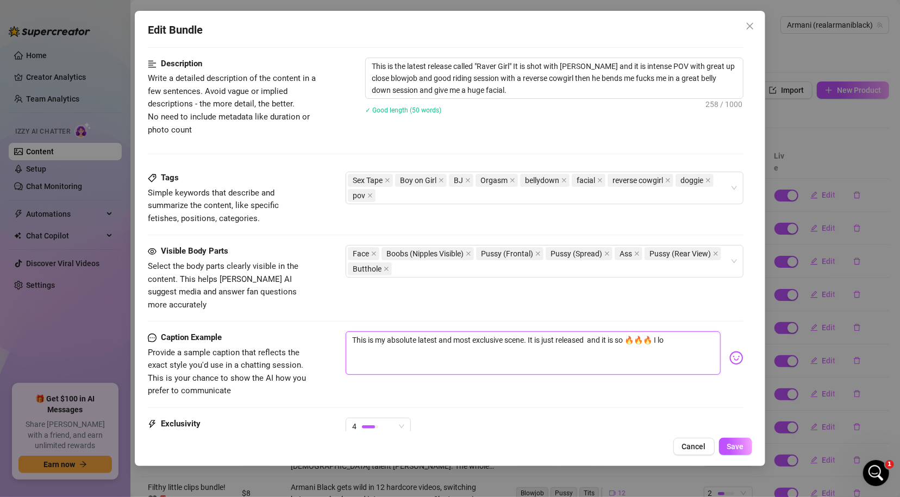
type textarea "This is my absolute latest and most exclusive scene. It is just released and it…"
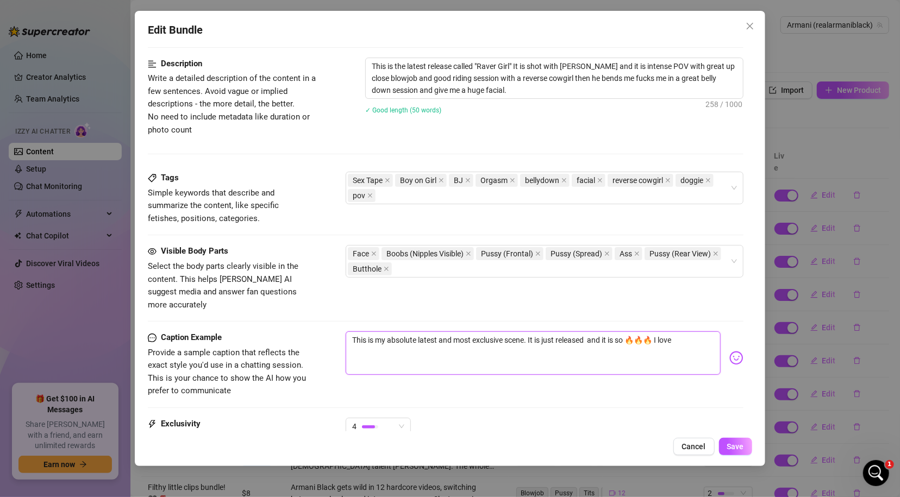
type textarea "This is my absolute latest and most exclusive scene. It is just released and it…"
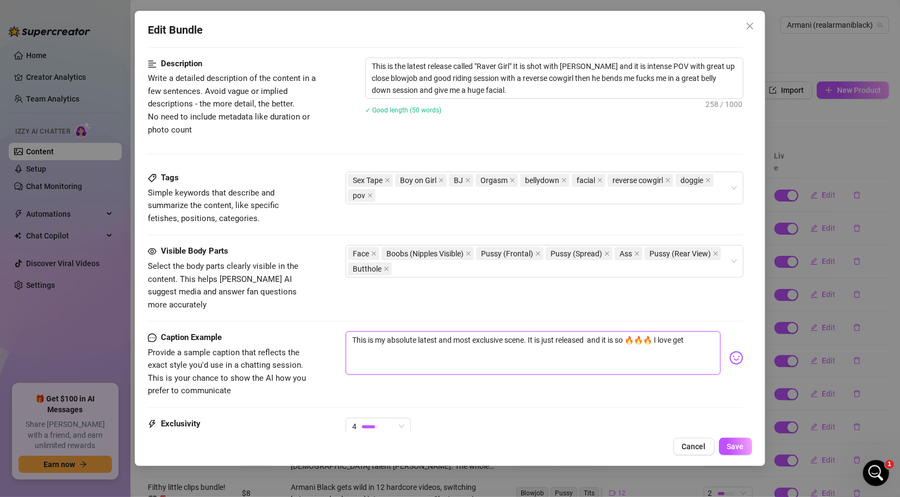
type textarea "This is my absolute latest and most exclusive scene. It is just released and it…"
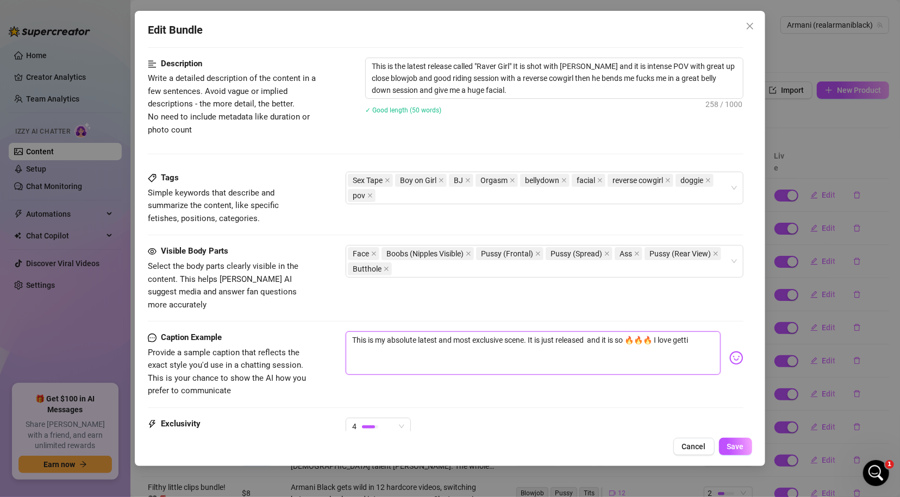
type textarea "This is my absolute latest and most exclusive scene. It is just released and it…"
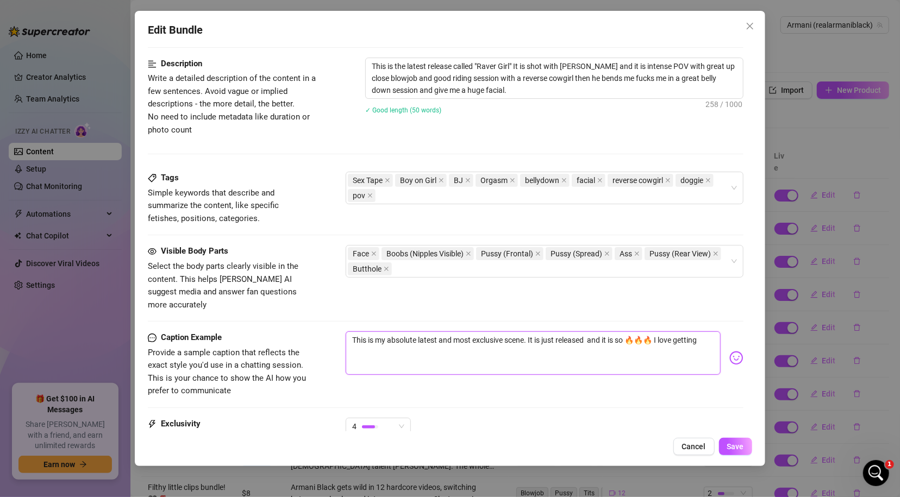
type textarea "This is my absolute latest and most exclusive scene. It is just released and it…"
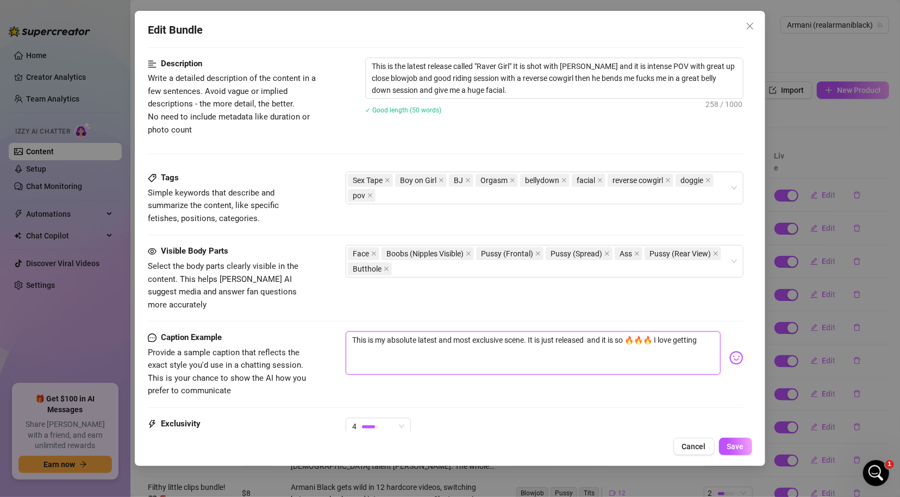
type textarea "This is my absolute latest and most exclusive scene. It is just released and it…"
click at [397, 418] on span "4" at bounding box center [378, 426] width 52 height 16
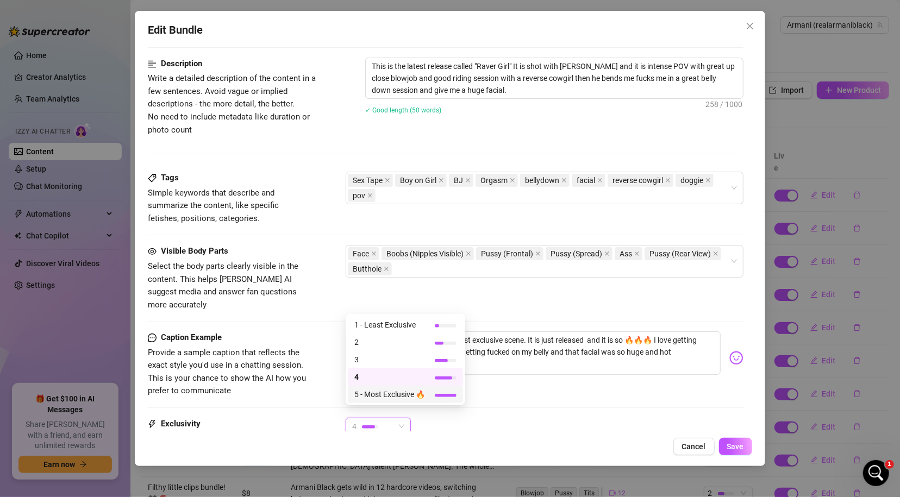
click at [402, 394] on span "5 - Most Exclusive 🔥" at bounding box center [389, 394] width 71 height 12
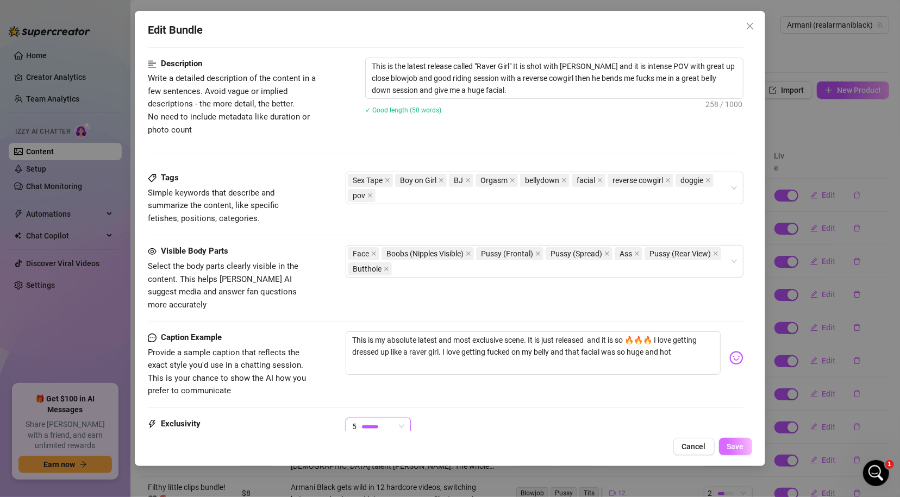
click at [738, 443] on span "Save" at bounding box center [735, 446] width 17 height 9
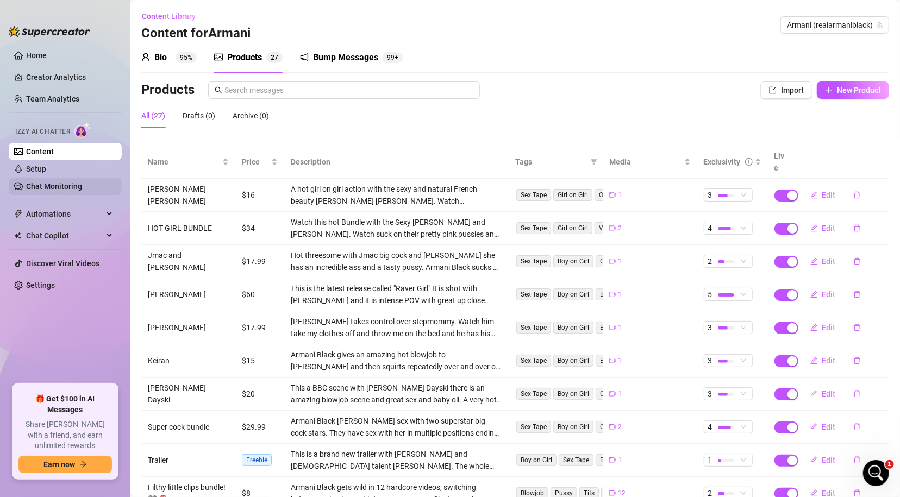
click at [48, 183] on link "Chat Monitoring" at bounding box center [54, 186] width 56 height 9
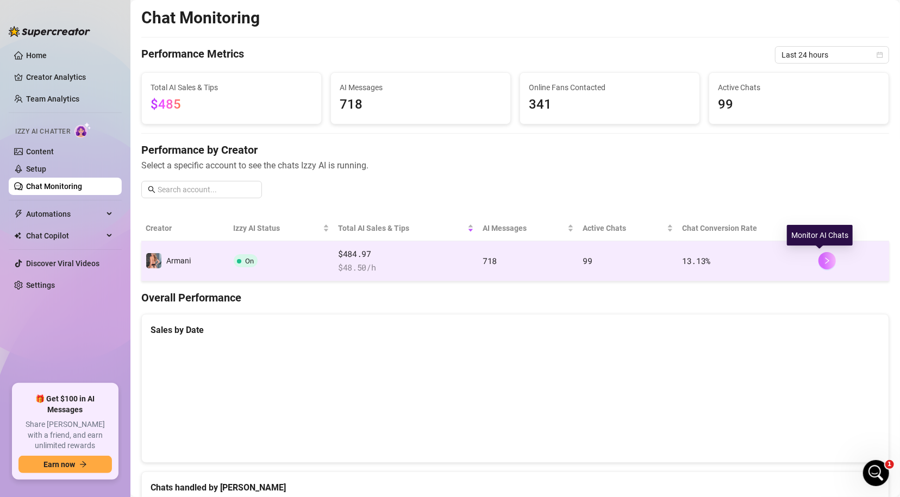
click at [781, 259] on icon "right" at bounding box center [827, 261] width 8 height 8
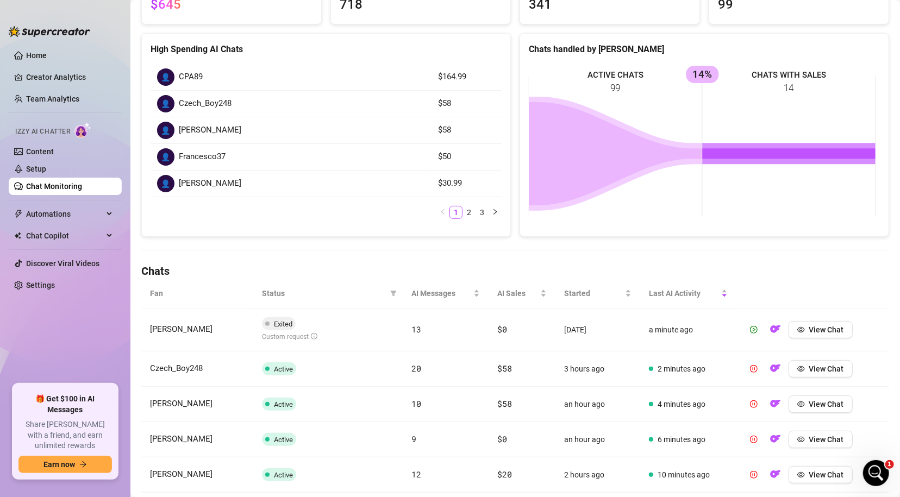
scroll to position [173, 0]
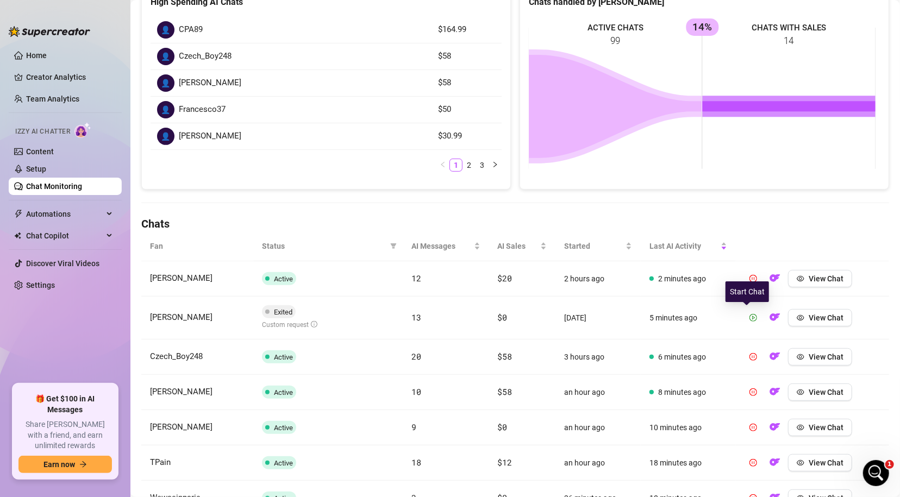
click at [749, 314] on icon "play-circle" at bounding box center [753, 318] width 8 height 8
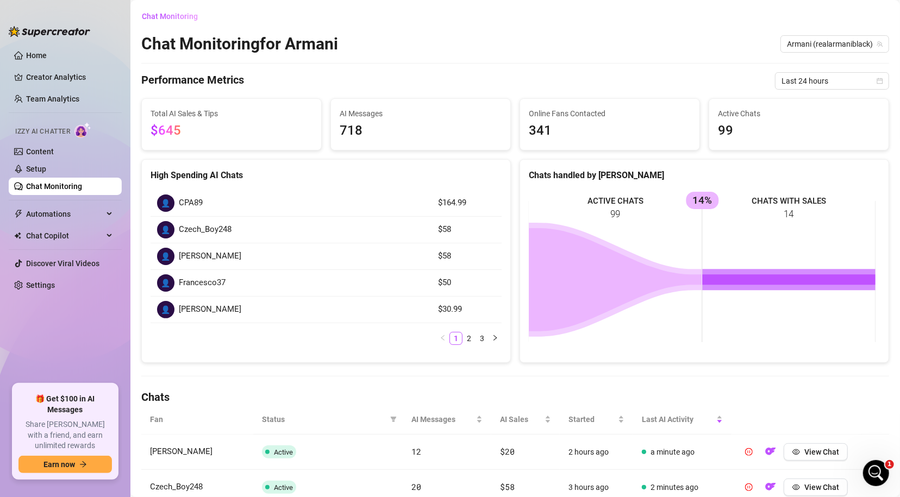
scroll to position [0, 0]
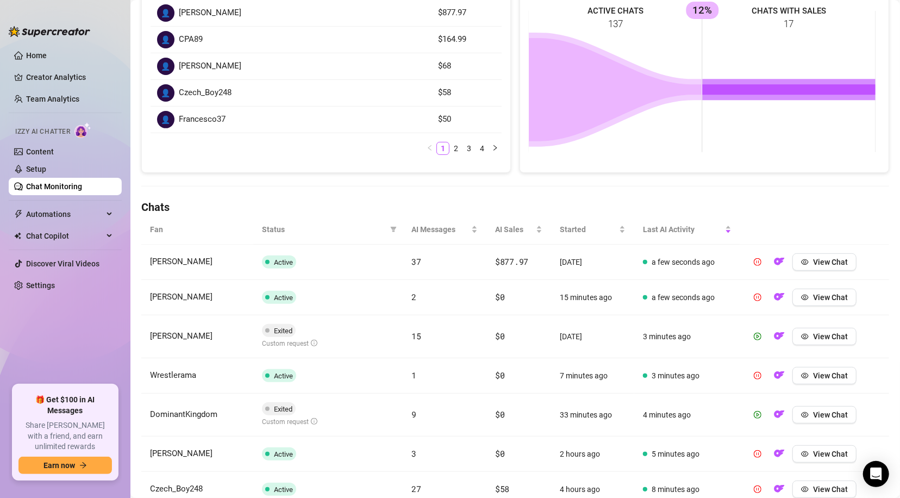
scroll to position [209, 0]
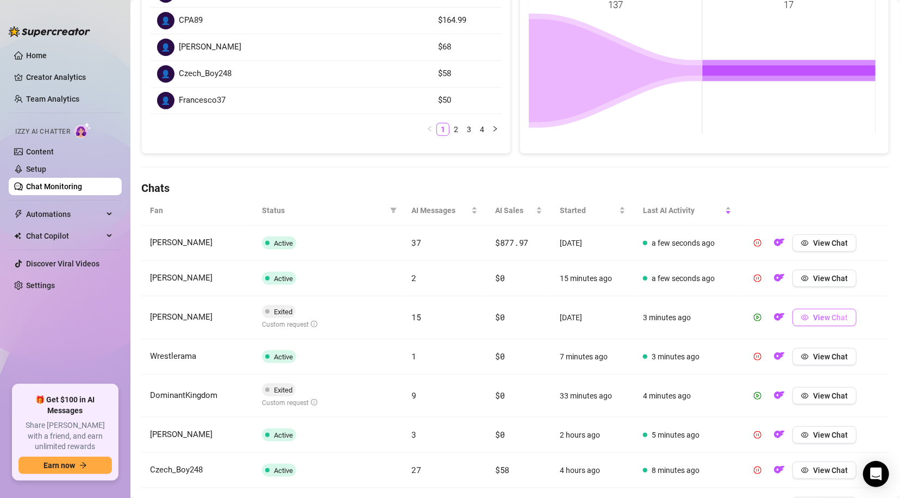
click at [813, 314] on span "View Chat" at bounding box center [830, 317] width 35 height 9
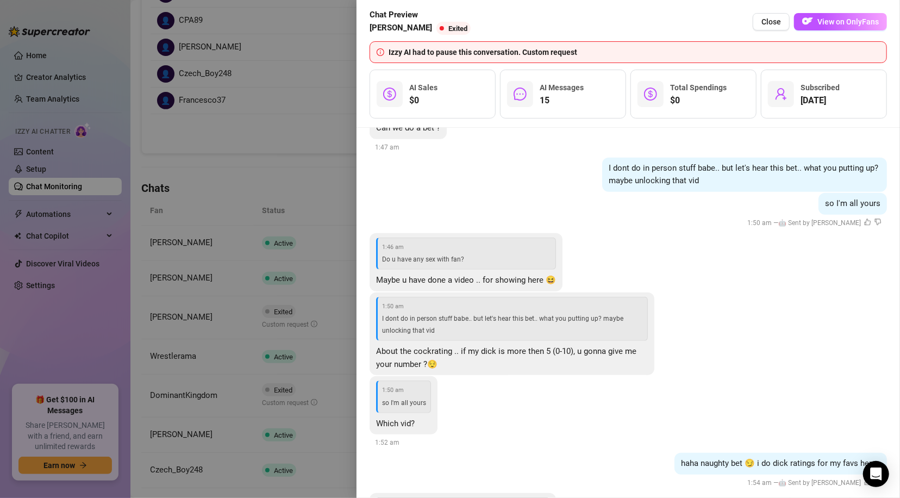
scroll to position [3095, 0]
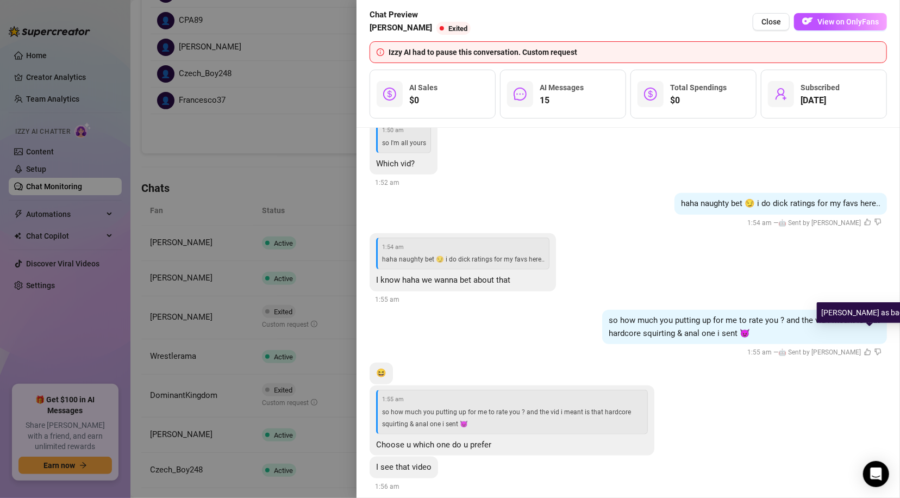
click at [874, 348] on icon "dislike" at bounding box center [877, 351] width 7 height 7
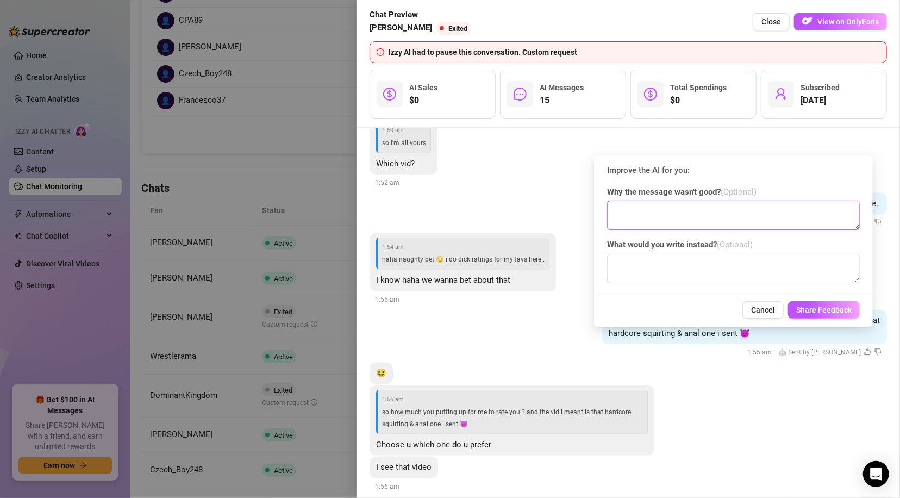
click at [742, 204] on textarea at bounding box center [733, 214] width 253 height 29
type textarea "Do not use this"
type textarea "W"
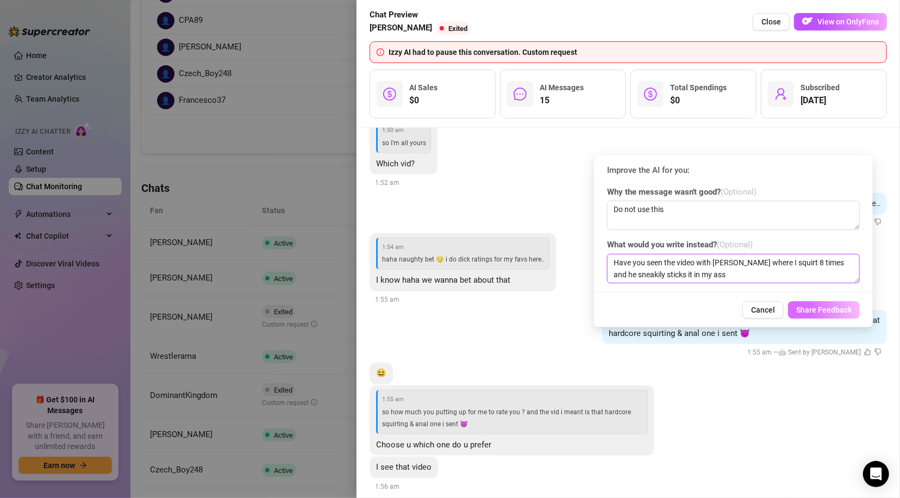
type textarea "Have you seen the video with Keiran Lee where I squirt 8 times and he sneakily …"
click at [827, 312] on span "Share Feedback" at bounding box center [823, 309] width 55 height 9
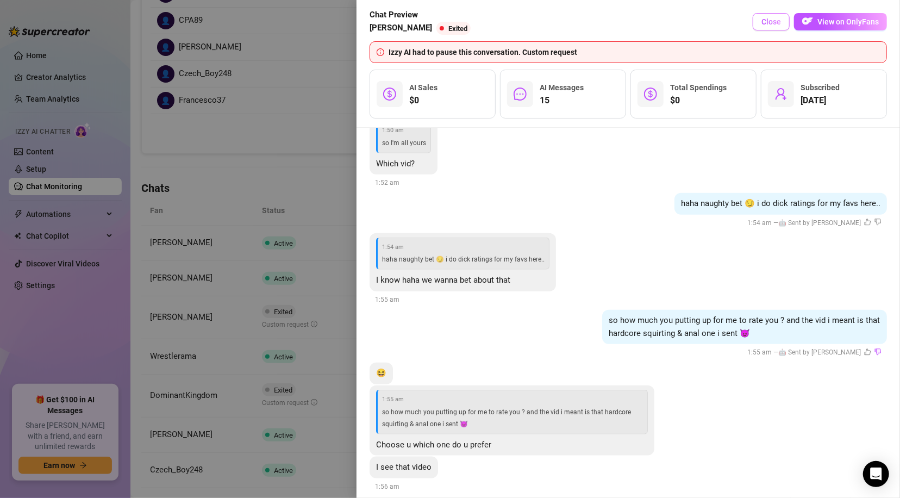
click at [775, 24] on span "Close" at bounding box center [771, 21] width 20 height 9
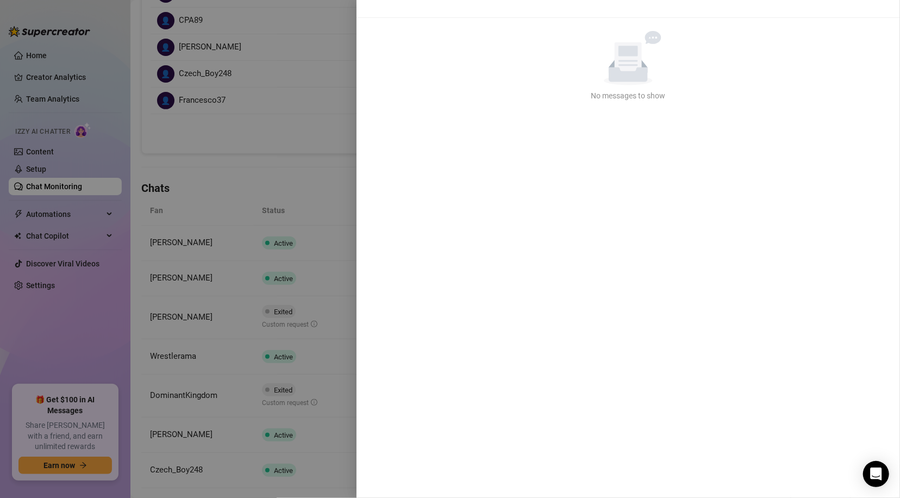
scroll to position [0, 0]
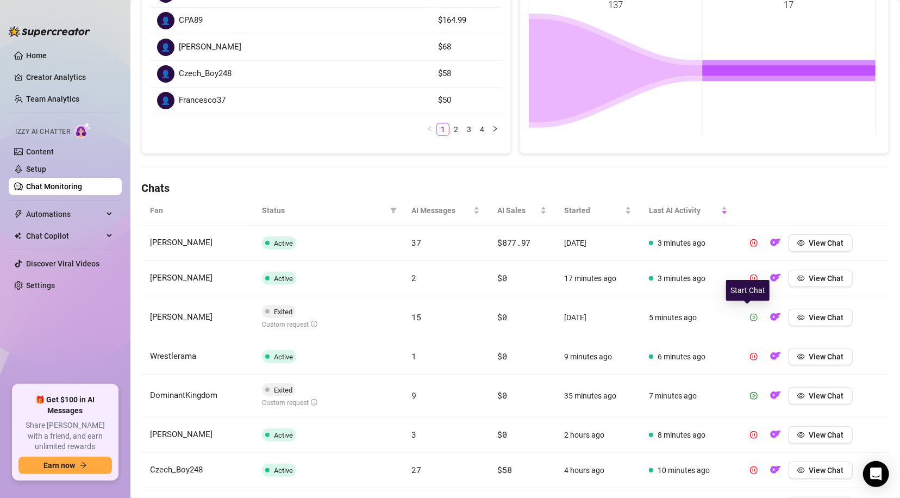
click at [750, 317] on icon "play-circle" at bounding box center [754, 317] width 8 height 8
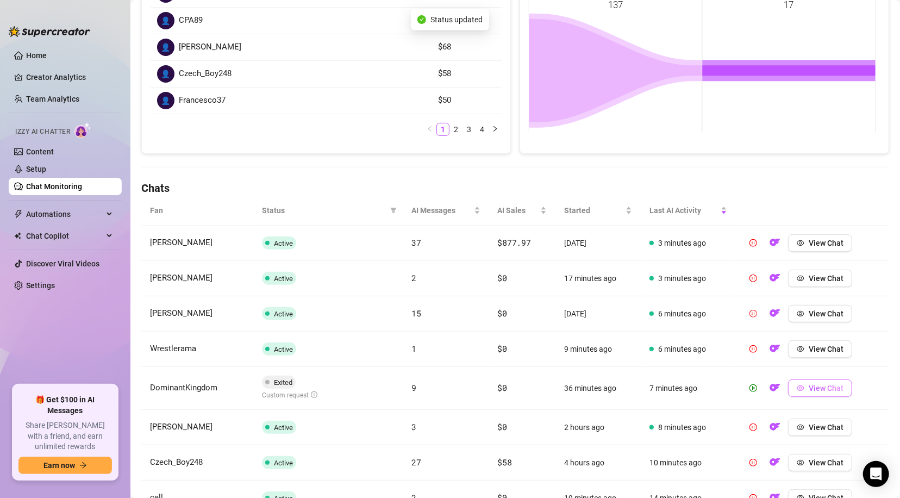
click at [818, 386] on span "View Chat" at bounding box center [825, 388] width 35 height 9
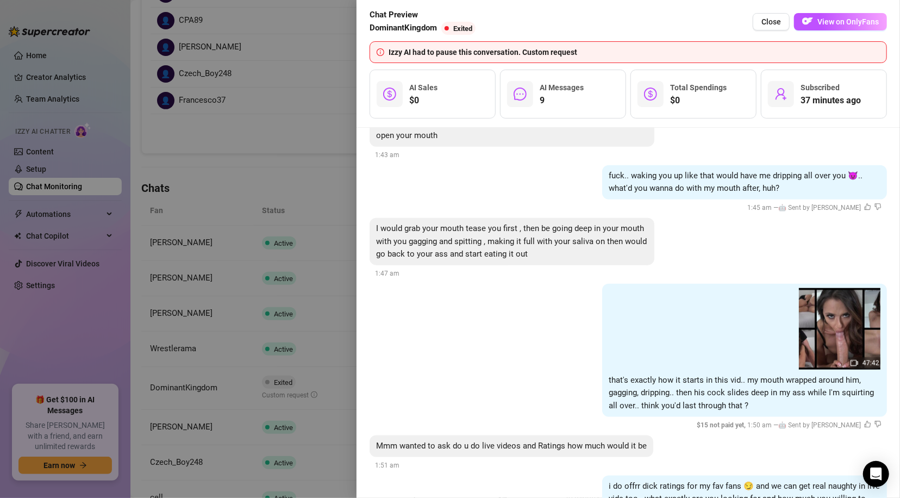
scroll to position [867, 0]
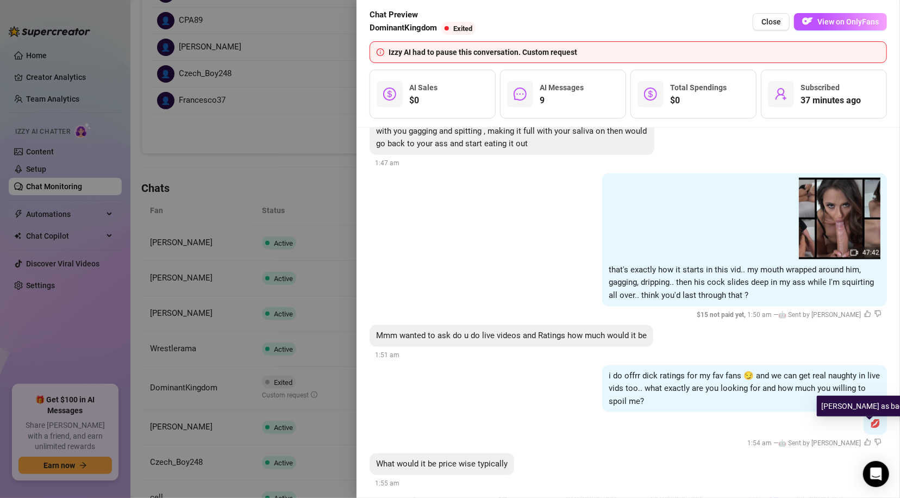
click at [874, 438] on icon "dislike" at bounding box center [877, 441] width 7 height 7
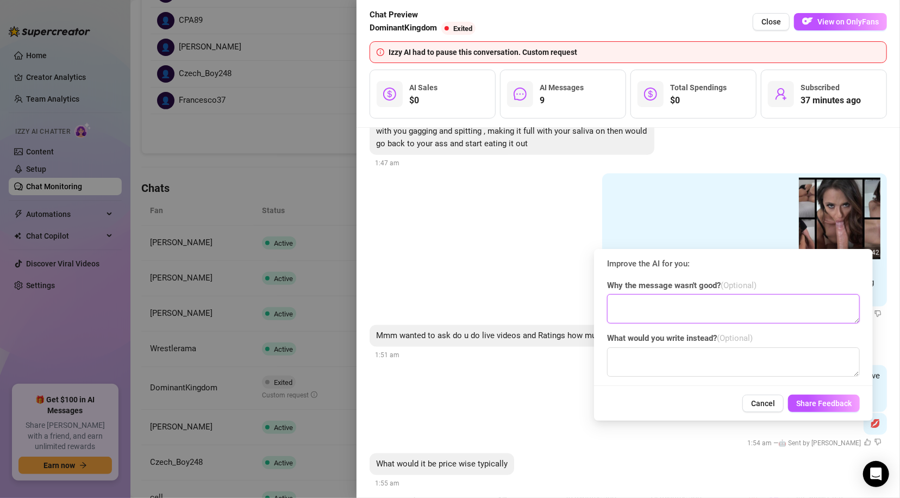
click at [753, 309] on textarea at bounding box center [733, 308] width 253 height 29
click at [799, 407] on span "Share Feedback" at bounding box center [823, 403] width 55 height 9
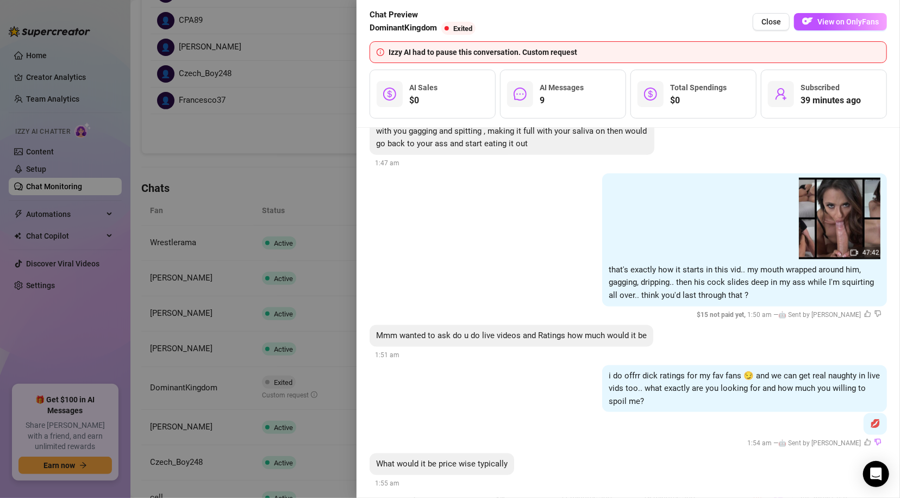
click at [774, 23] on span "Close" at bounding box center [771, 21] width 20 height 9
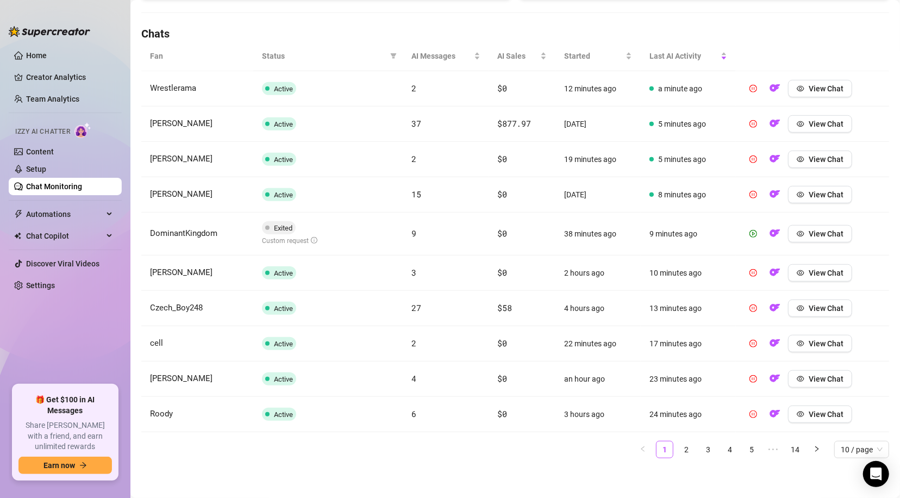
scroll to position [331, 0]
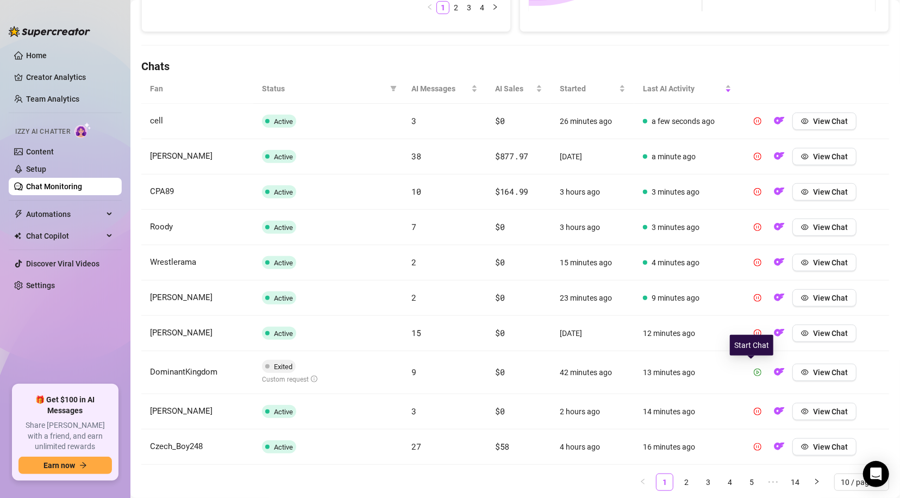
click at [754, 371] on icon "play-circle" at bounding box center [758, 372] width 8 height 8
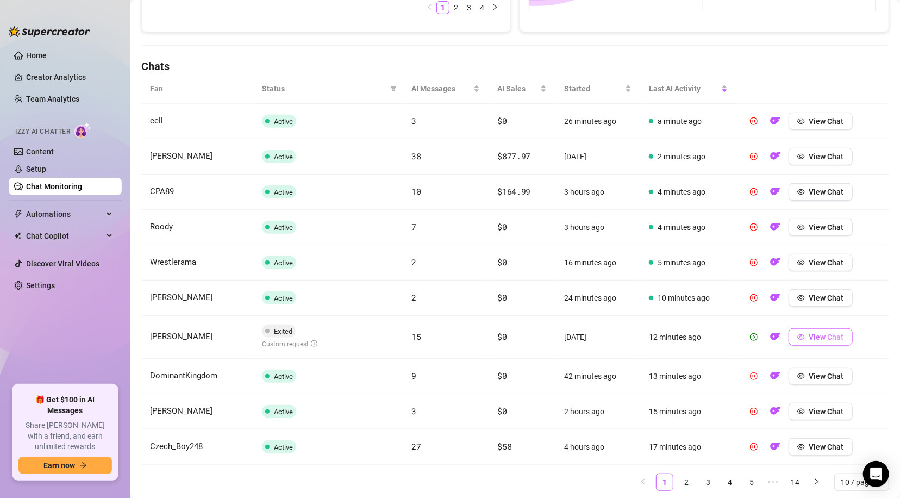
click at [809, 332] on span "View Chat" at bounding box center [826, 336] width 35 height 9
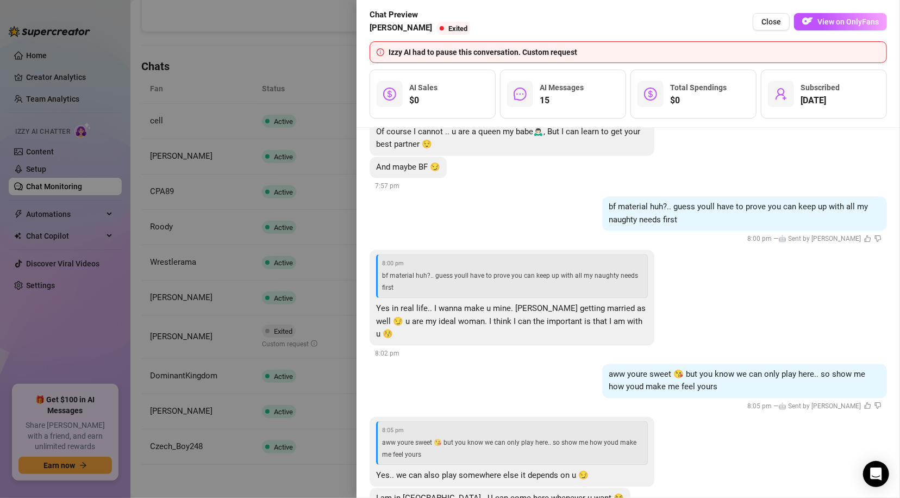
scroll to position [2148, 0]
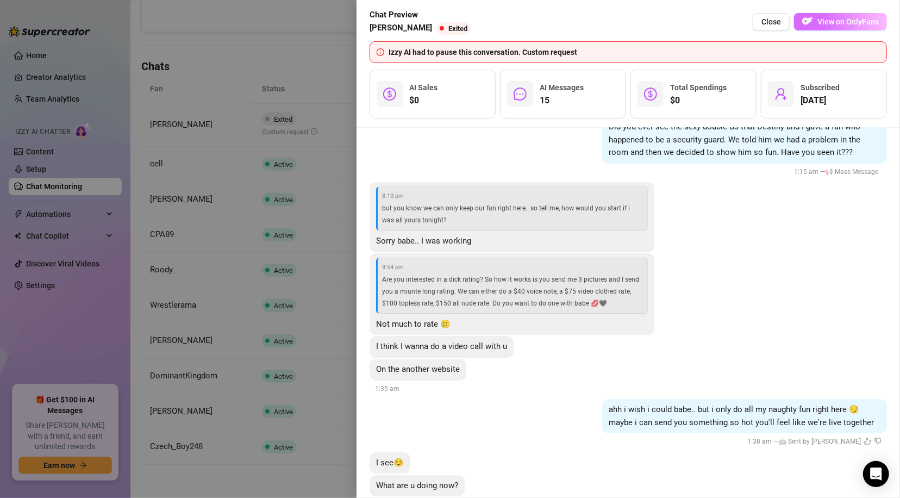
click at [834, 19] on span "View on OnlyFans" at bounding box center [847, 21] width 61 height 9
click at [840, 20] on span "View on OnlyFans" at bounding box center [847, 21] width 61 height 9
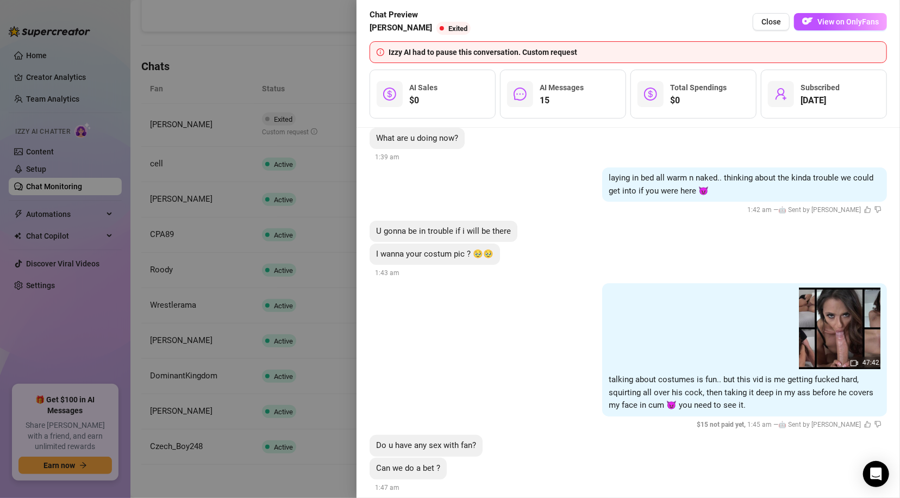
scroll to position [3211, 0]
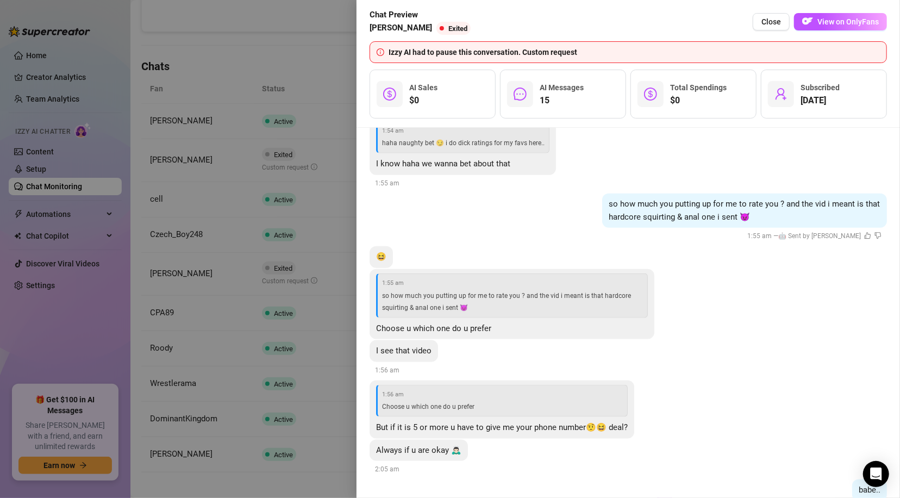
click at [779, 21] on span "Close" at bounding box center [771, 21] width 20 height 9
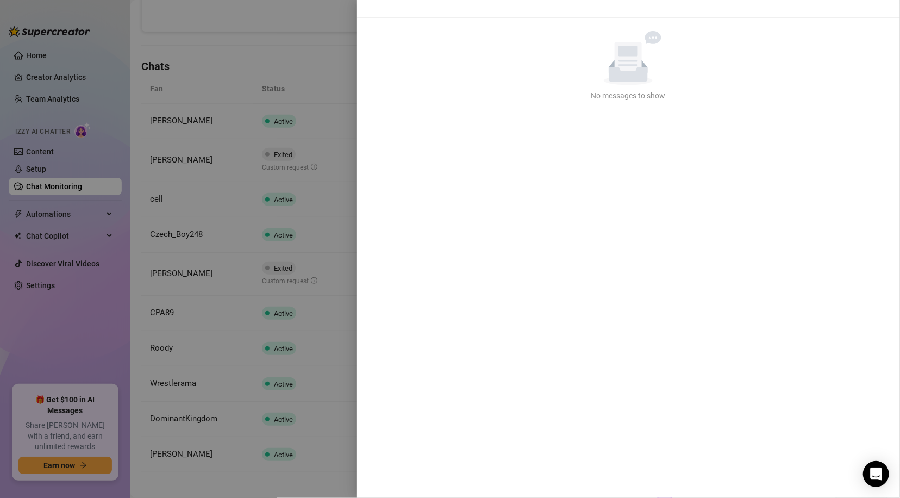
scroll to position [0, 0]
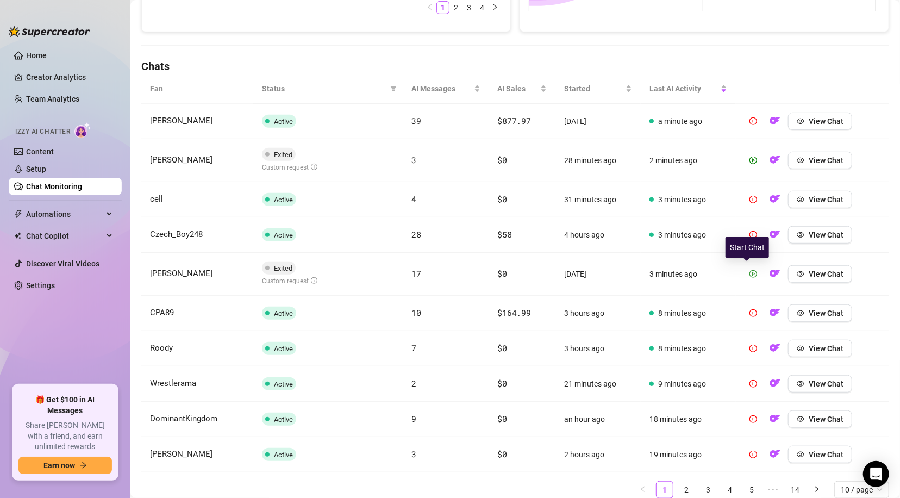
click at [749, 273] on icon "play-circle" at bounding box center [753, 274] width 8 height 8
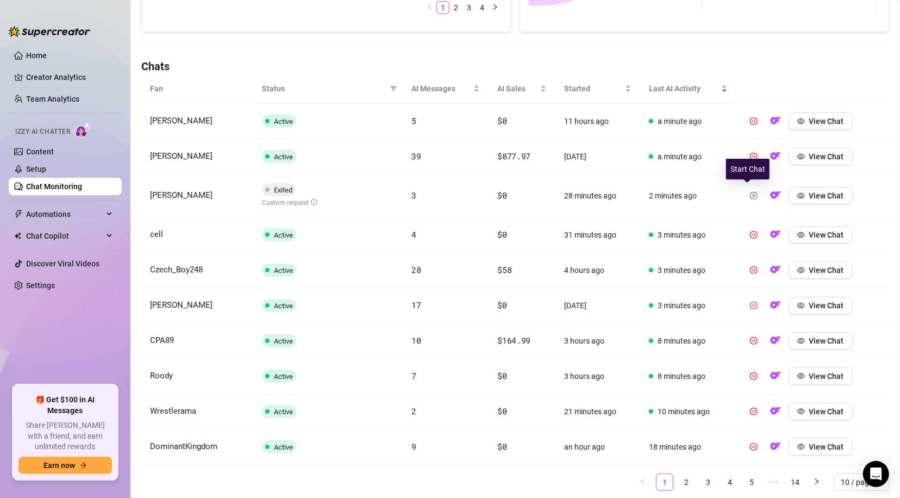
click at [750, 196] on icon "play-circle" at bounding box center [754, 196] width 8 height 8
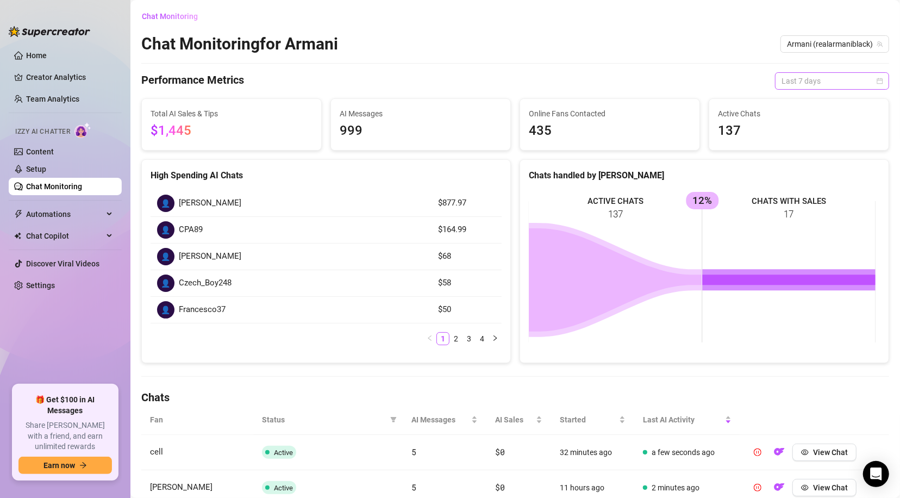
click at [866, 81] on span "Last 7 days" at bounding box center [831, 81] width 101 height 16
click at [815, 102] on div "Last 24 hours" at bounding box center [823, 103] width 97 height 12
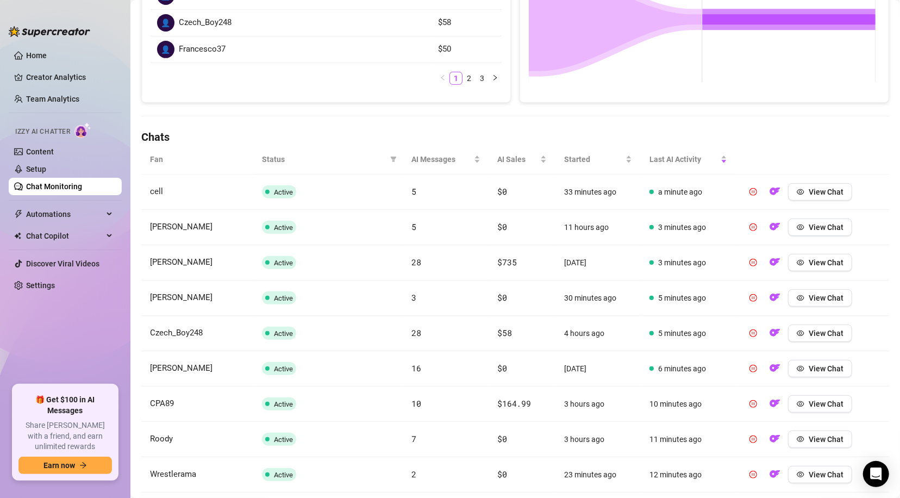
scroll to position [356, 0]
